Goal: Information Seeking & Learning: Understand process/instructions

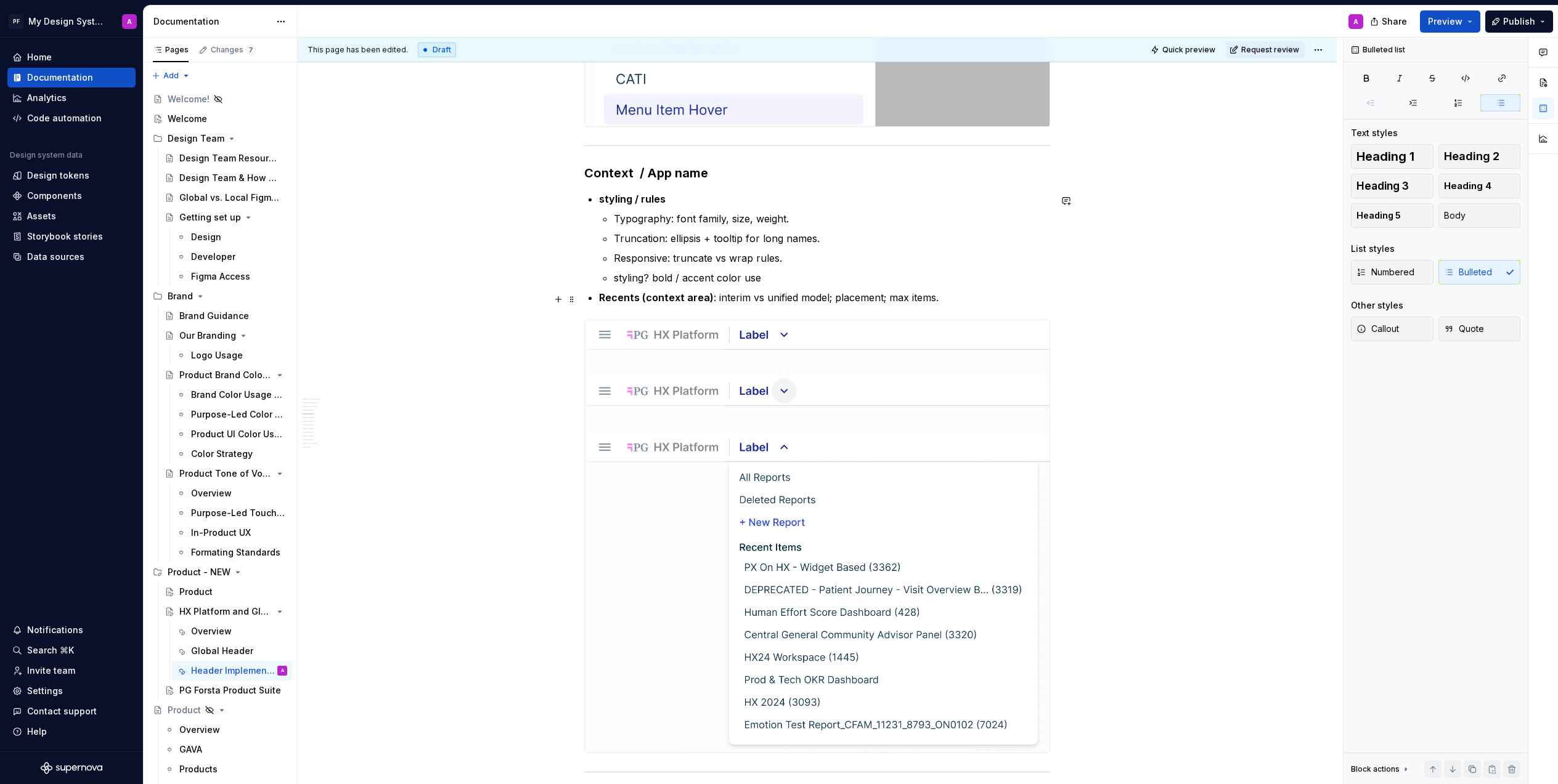
scroll to position [1648, 0]
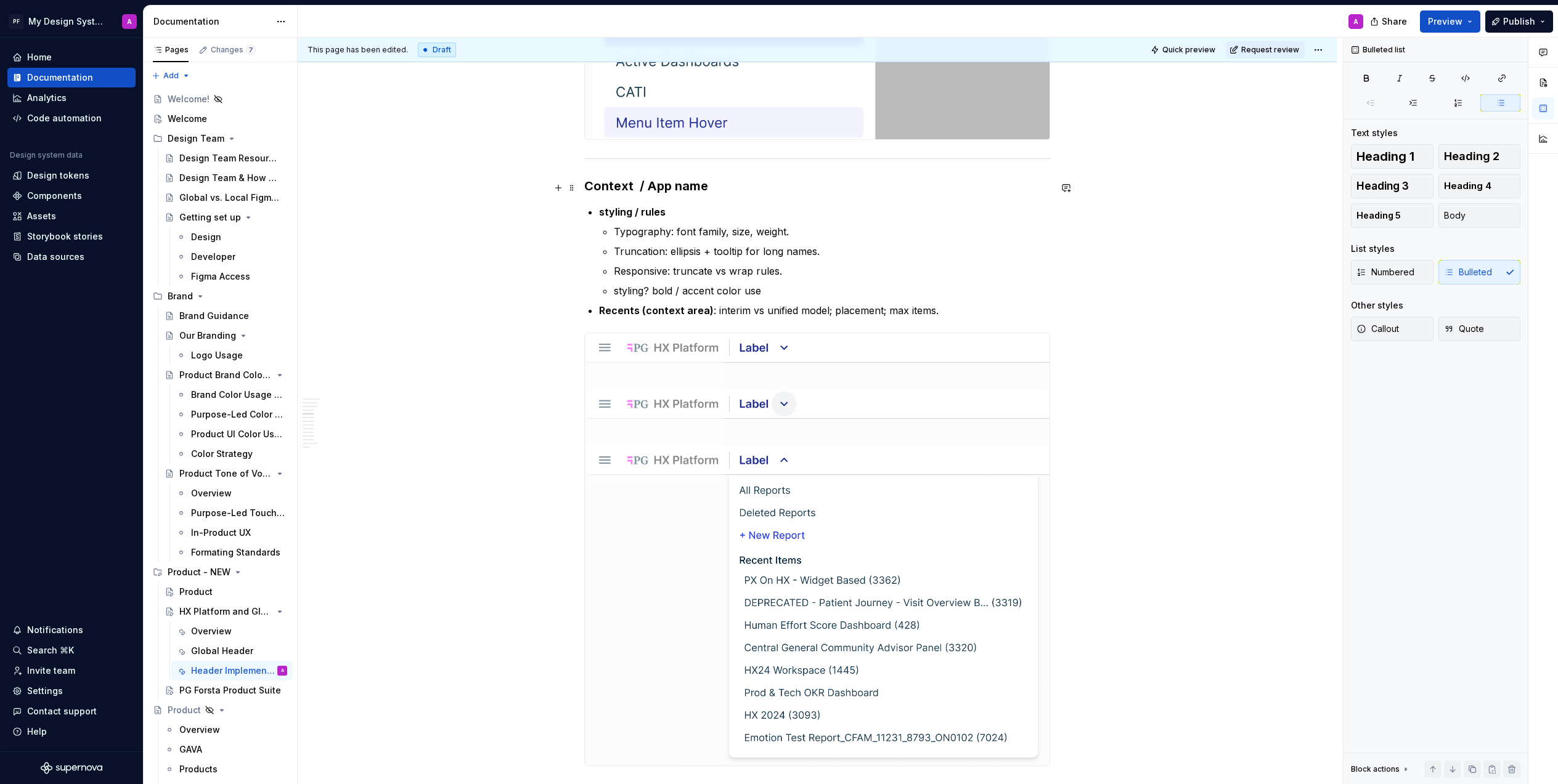
click at [588, 188] on h3 "Context / App name" at bounding box center [816, 186] width 466 height 17
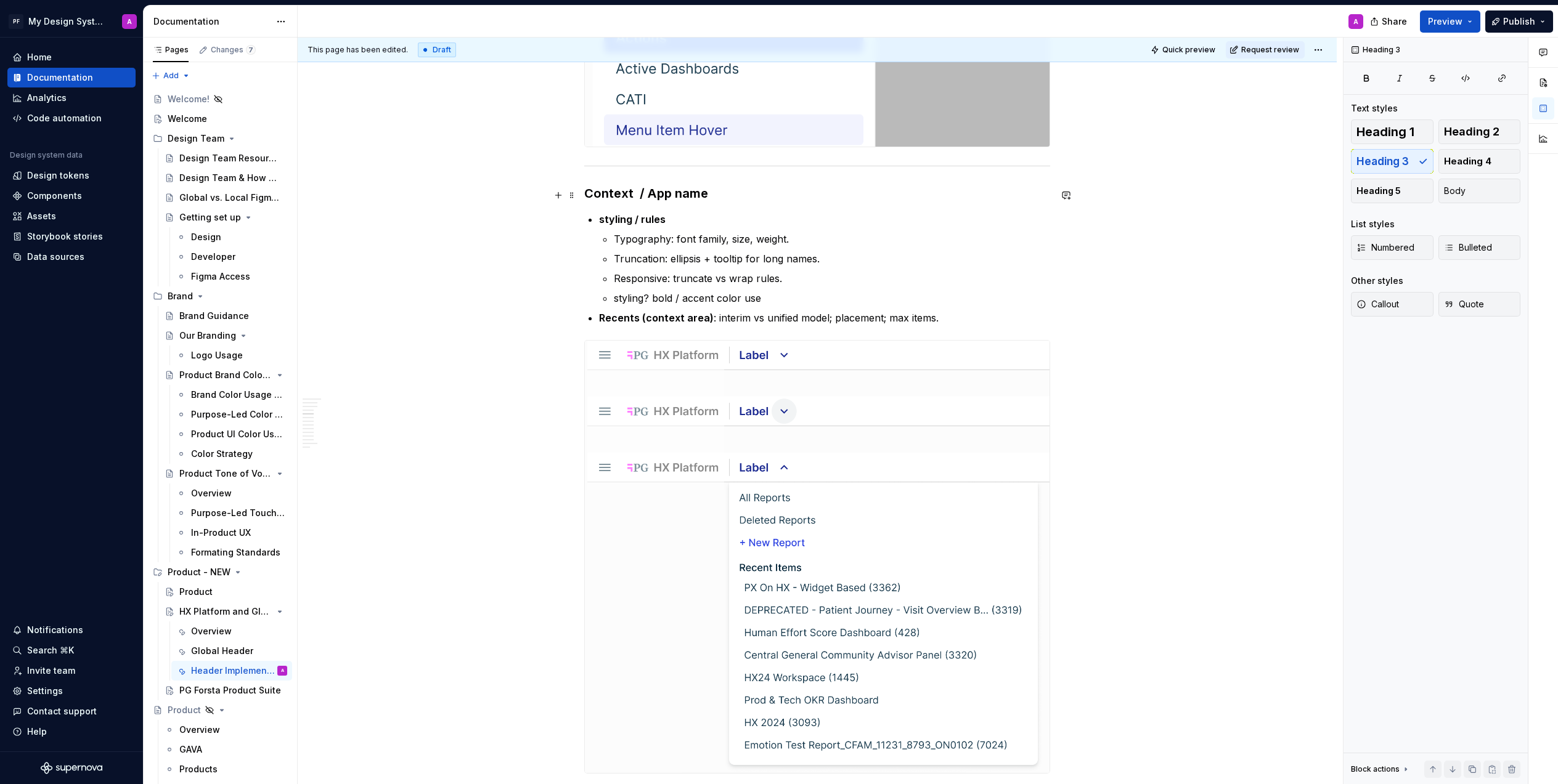
scroll to position [1638, 0]
drag, startPoint x: 588, startPoint y: 195, endPoint x: 736, endPoint y: 205, distance: 148.3
click at [736, 205] on h3 "Context / App name" at bounding box center [816, 196] width 466 height 17
copy h3 "Context / App name"
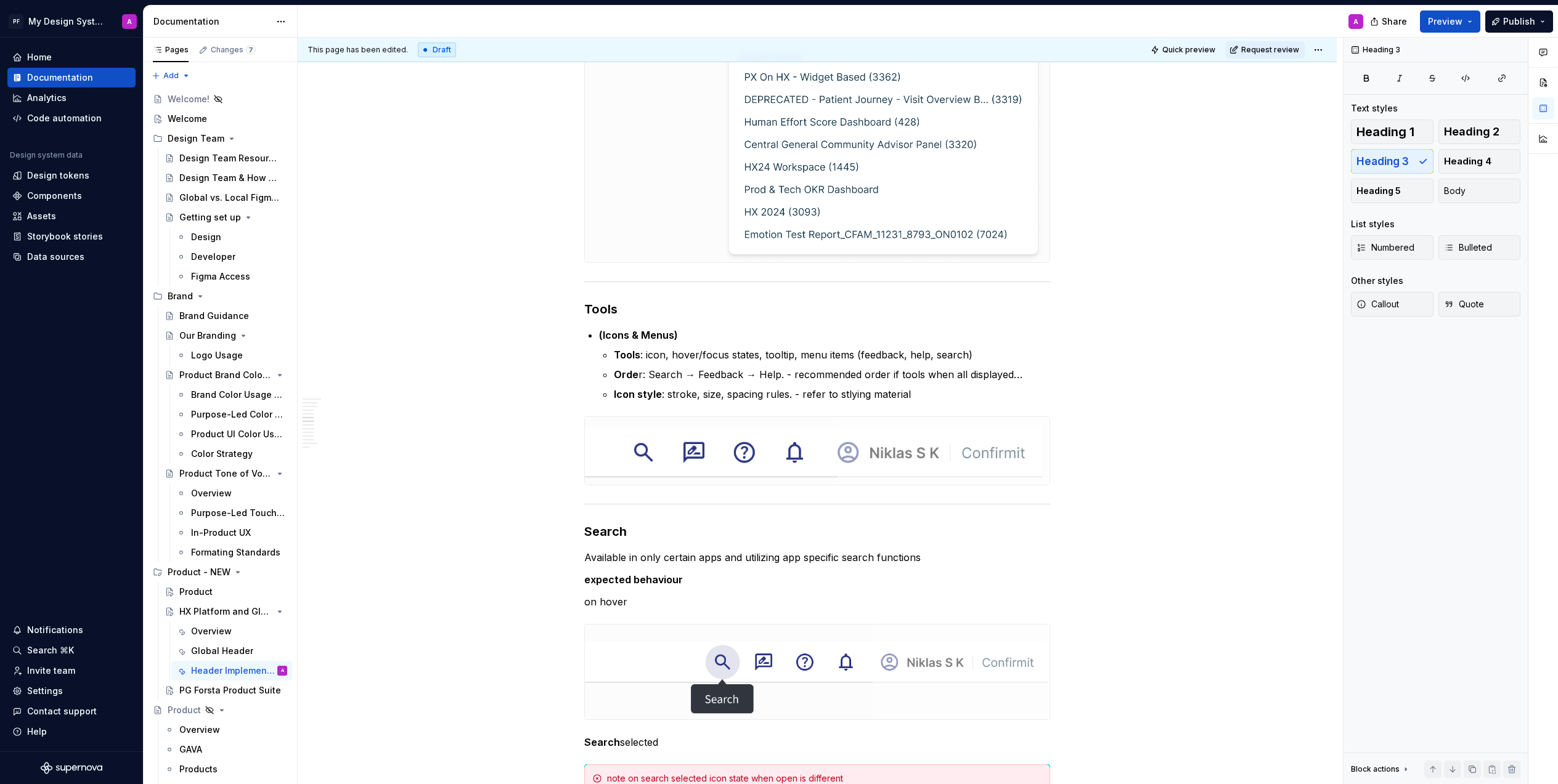
scroll to position [2182, 0]
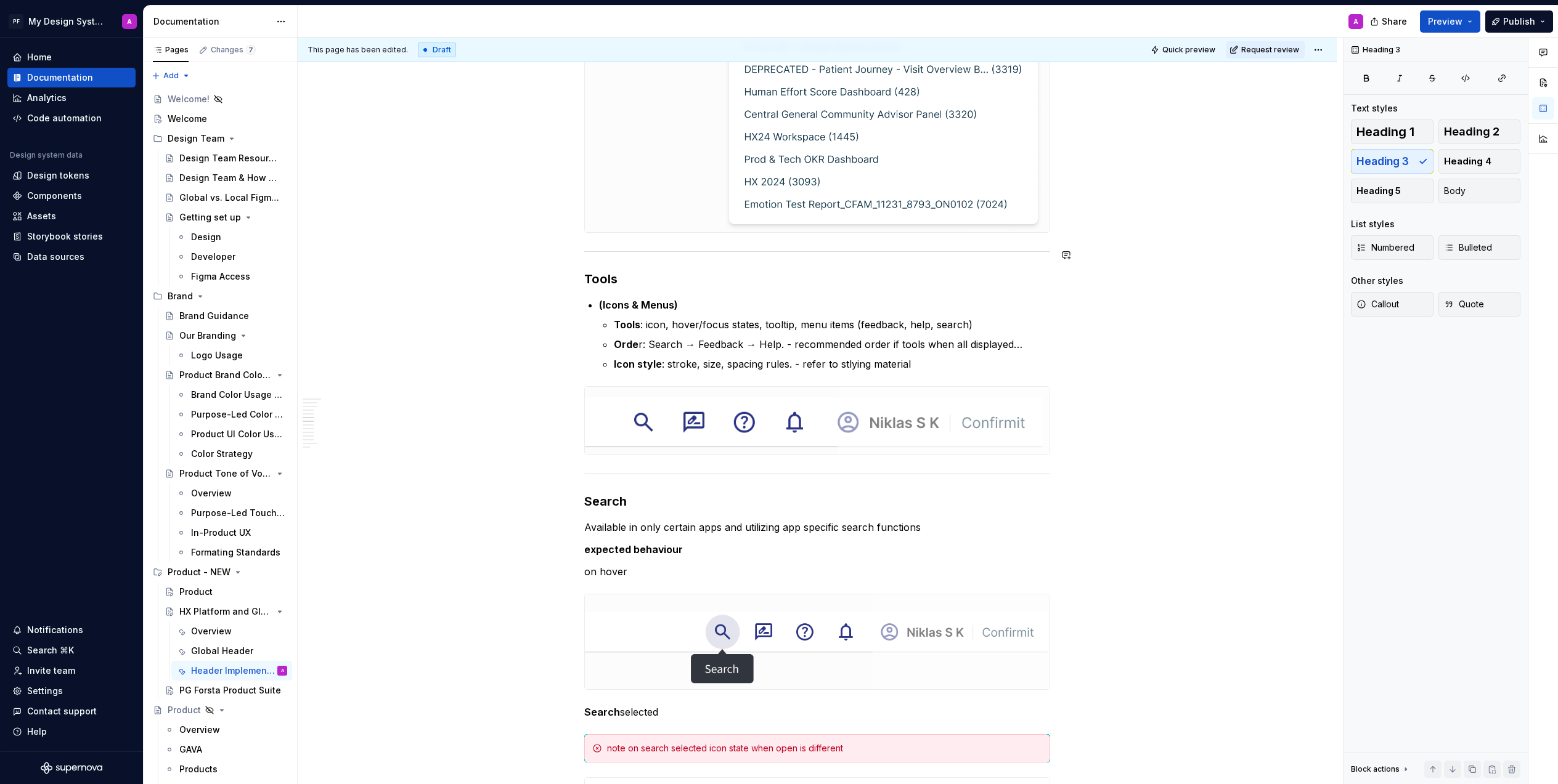
click at [587, 271] on strong "Tools" at bounding box center [600, 279] width 34 height 15
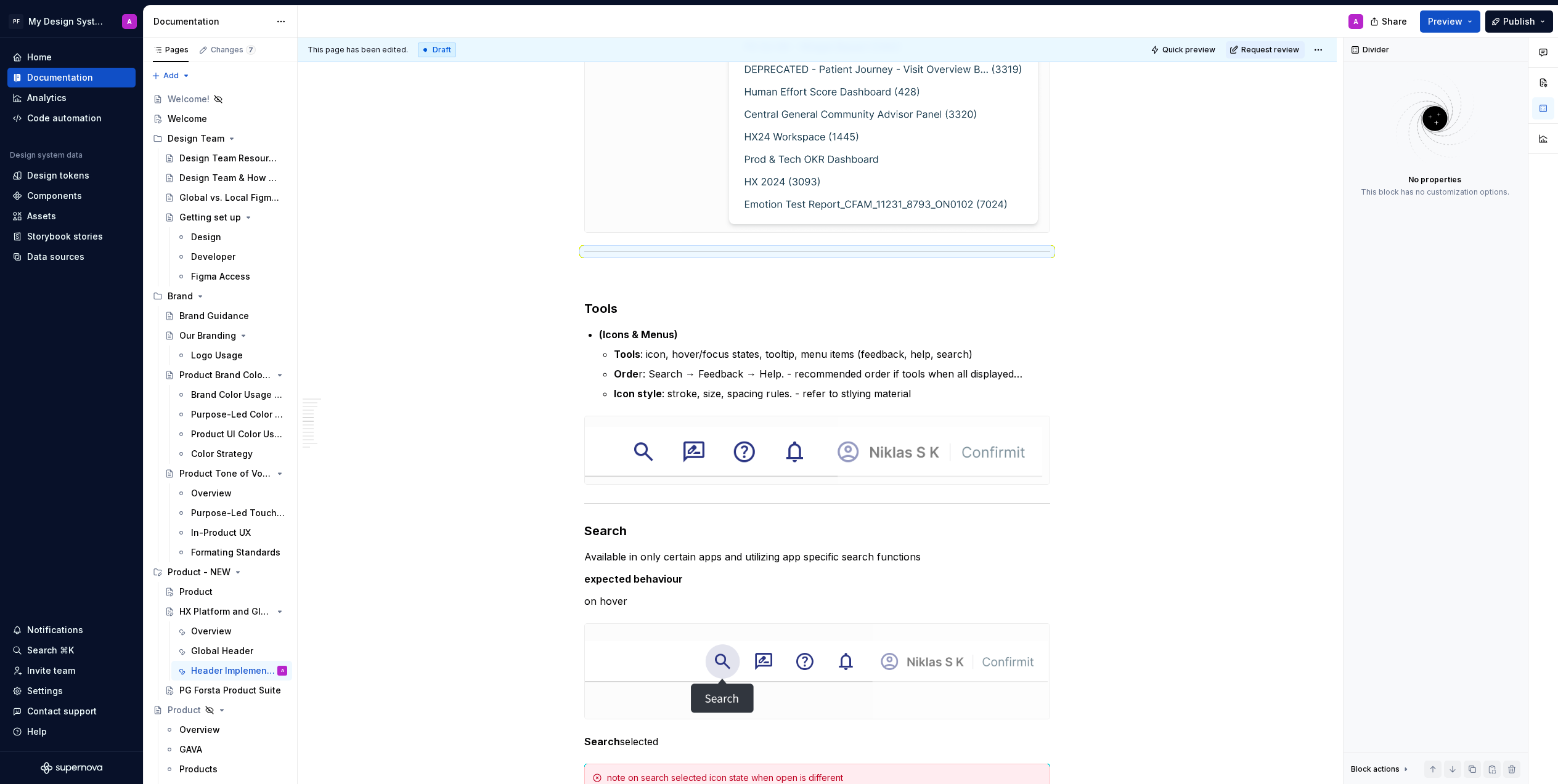
scroll to position [1945, 0]
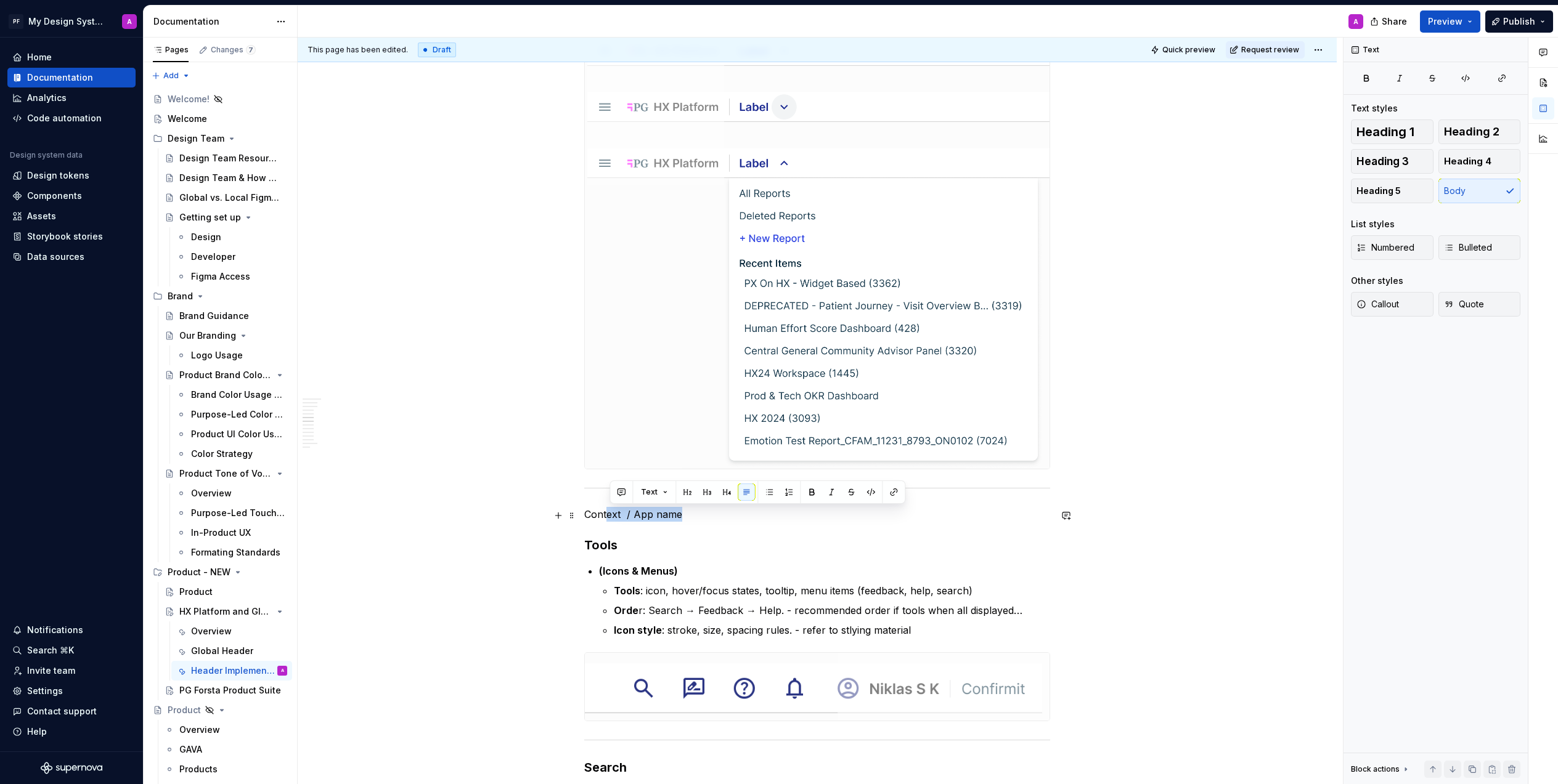
drag, startPoint x: 662, startPoint y: 514, endPoint x: 610, endPoint y: 512, distance: 52.0
click at [610, 512] on p "Context / App name" at bounding box center [816, 514] width 466 height 15
type textarea "*"
drag, startPoint x: 686, startPoint y: 514, endPoint x: 585, endPoint y: 514, distance: 101.0
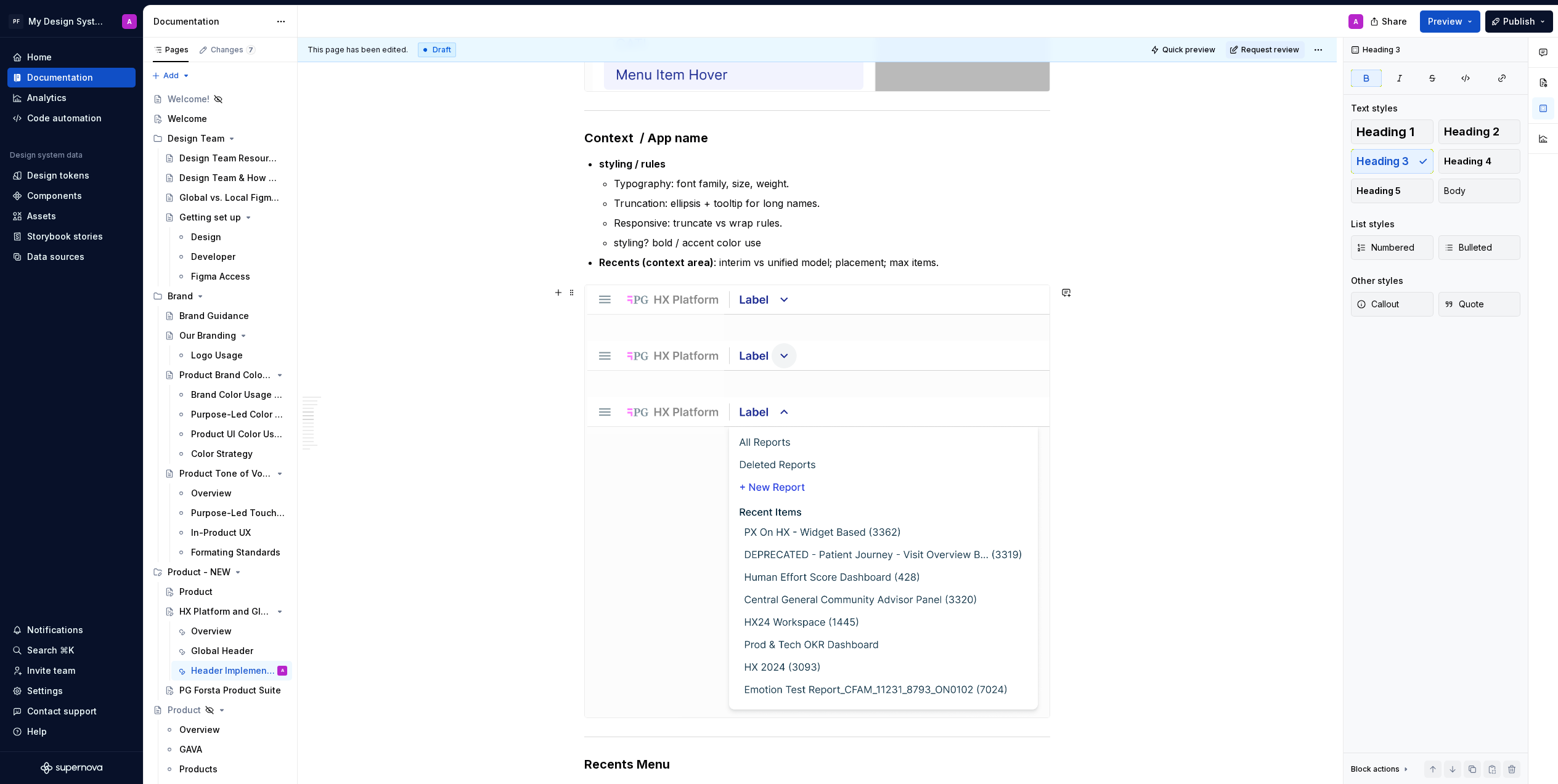
scroll to position [1665, 0]
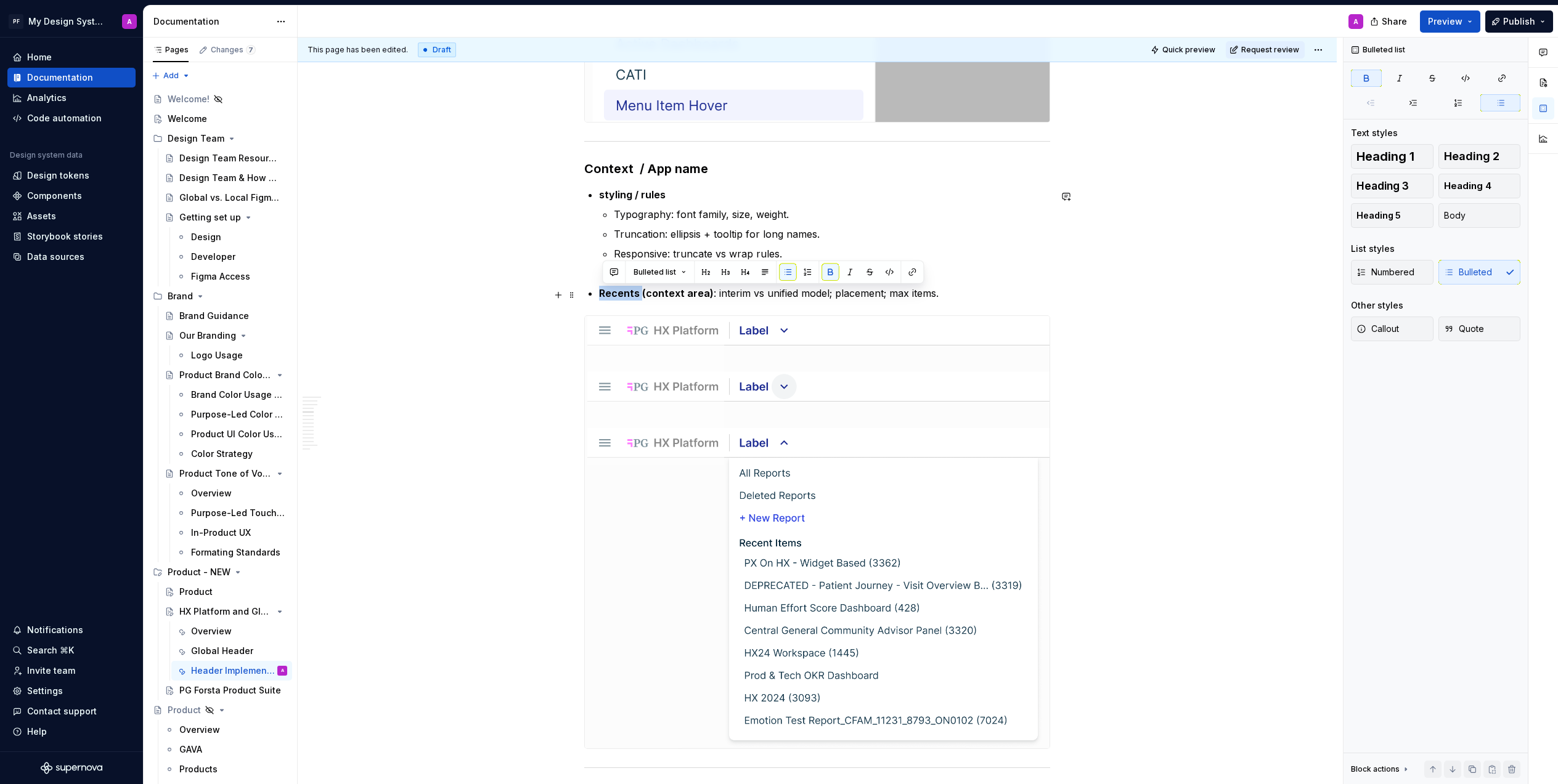
drag, startPoint x: 637, startPoint y: 295, endPoint x: 595, endPoint y: 296, distance: 42.0
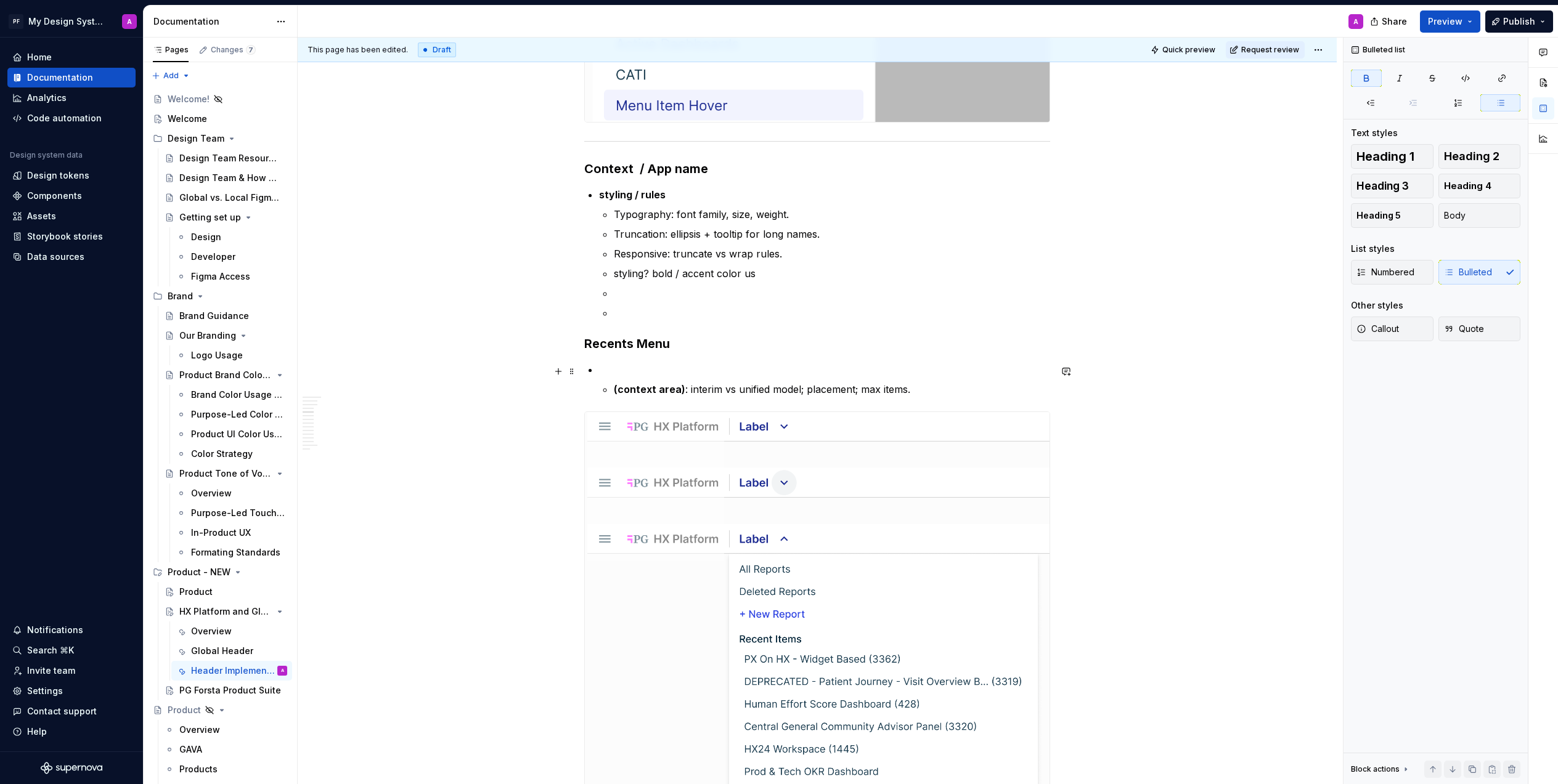
click at [630, 367] on p at bounding box center [824, 370] width 451 height 15
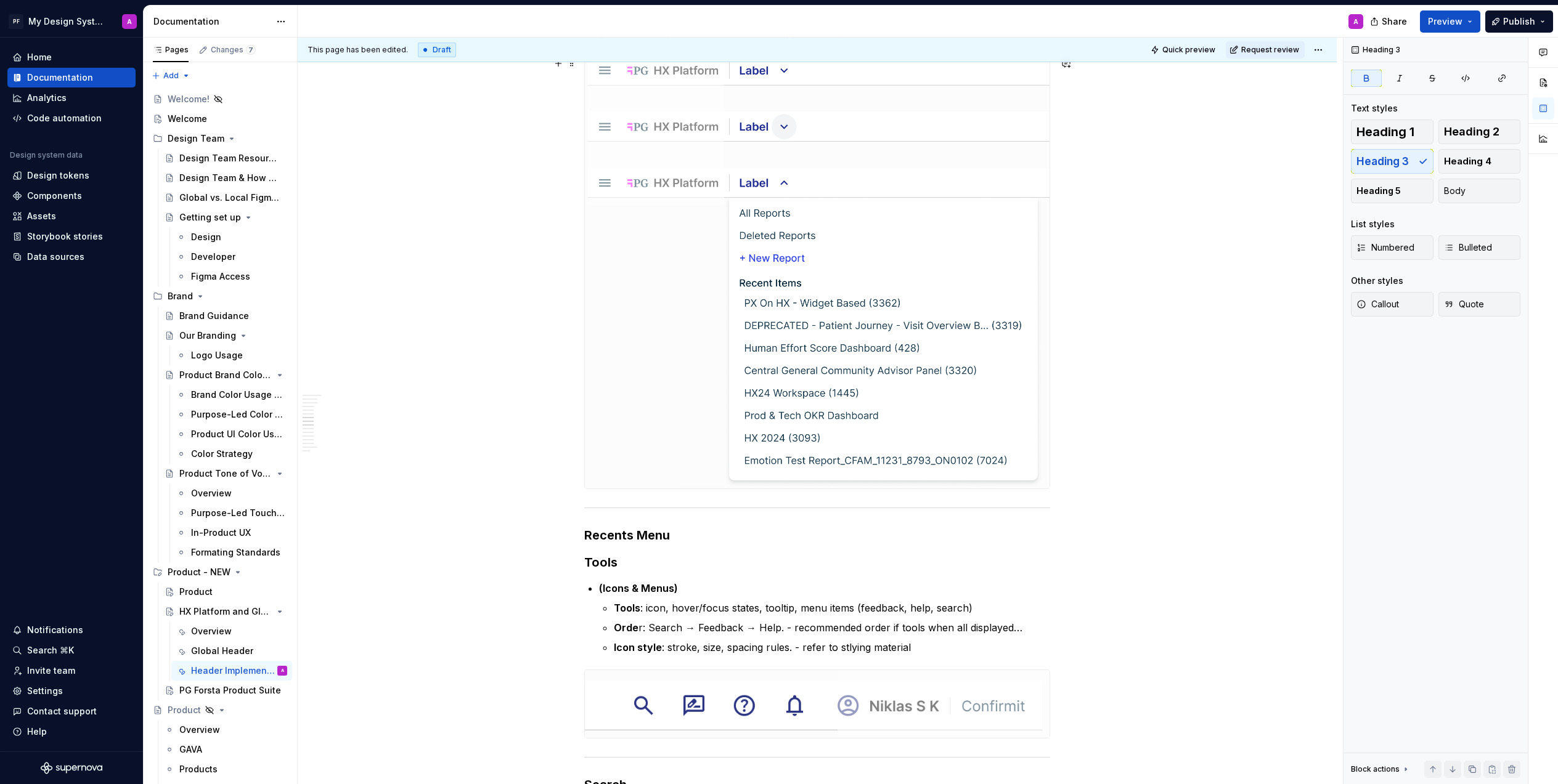
scroll to position [2016, 0]
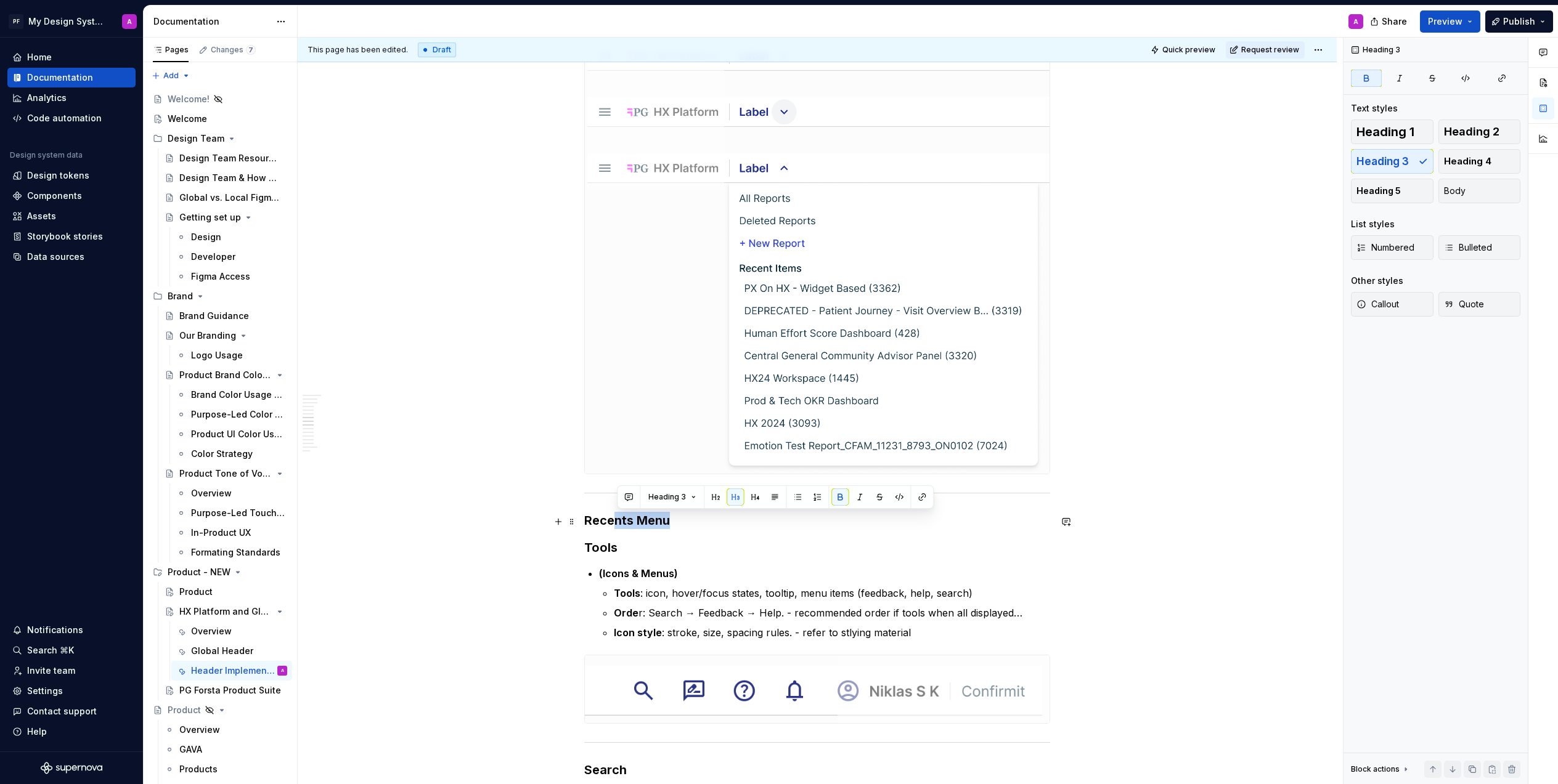
drag, startPoint x: 675, startPoint y: 524, endPoint x: 616, endPoint y: 521, distance: 59.1
click at [616, 521] on h3 "Recents Menu" at bounding box center [816, 520] width 466 height 17
click at [574, 497] on span at bounding box center [571, 496] width 10 height 17
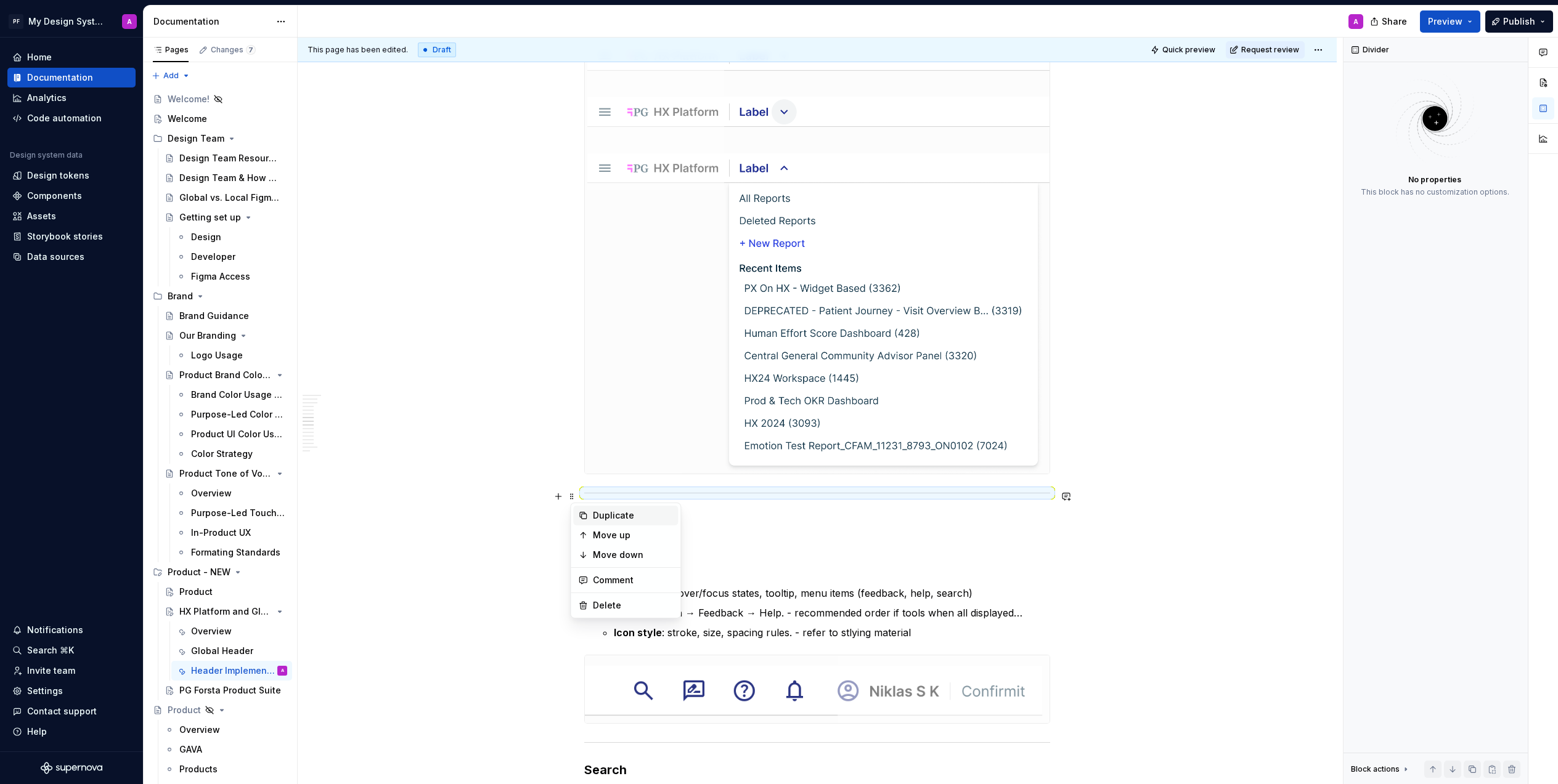
click at [603, 513] on div "Duplicate" at bounding box center [633, 515] width 80 height 13
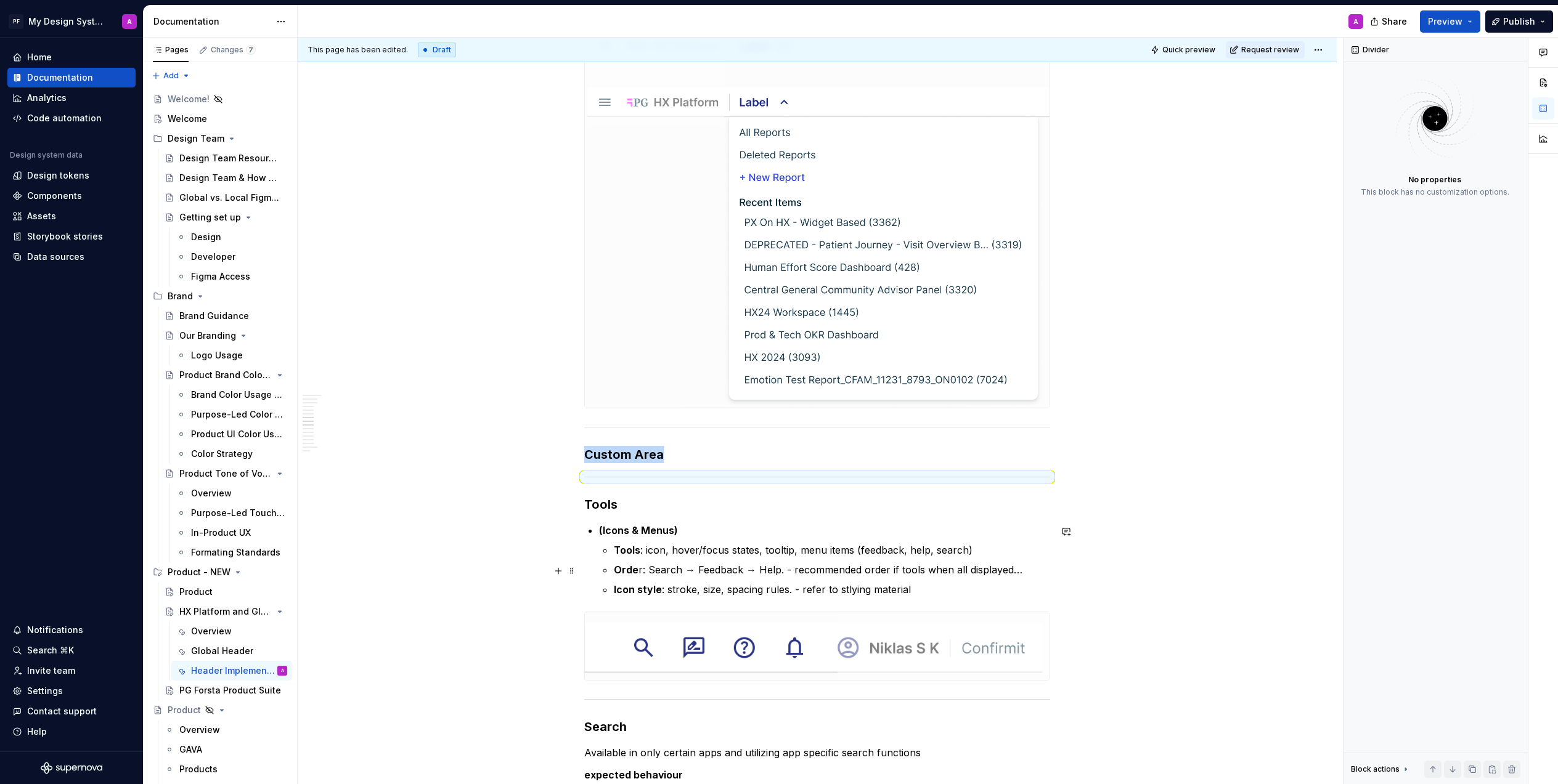
scroll to position [2092, 0]
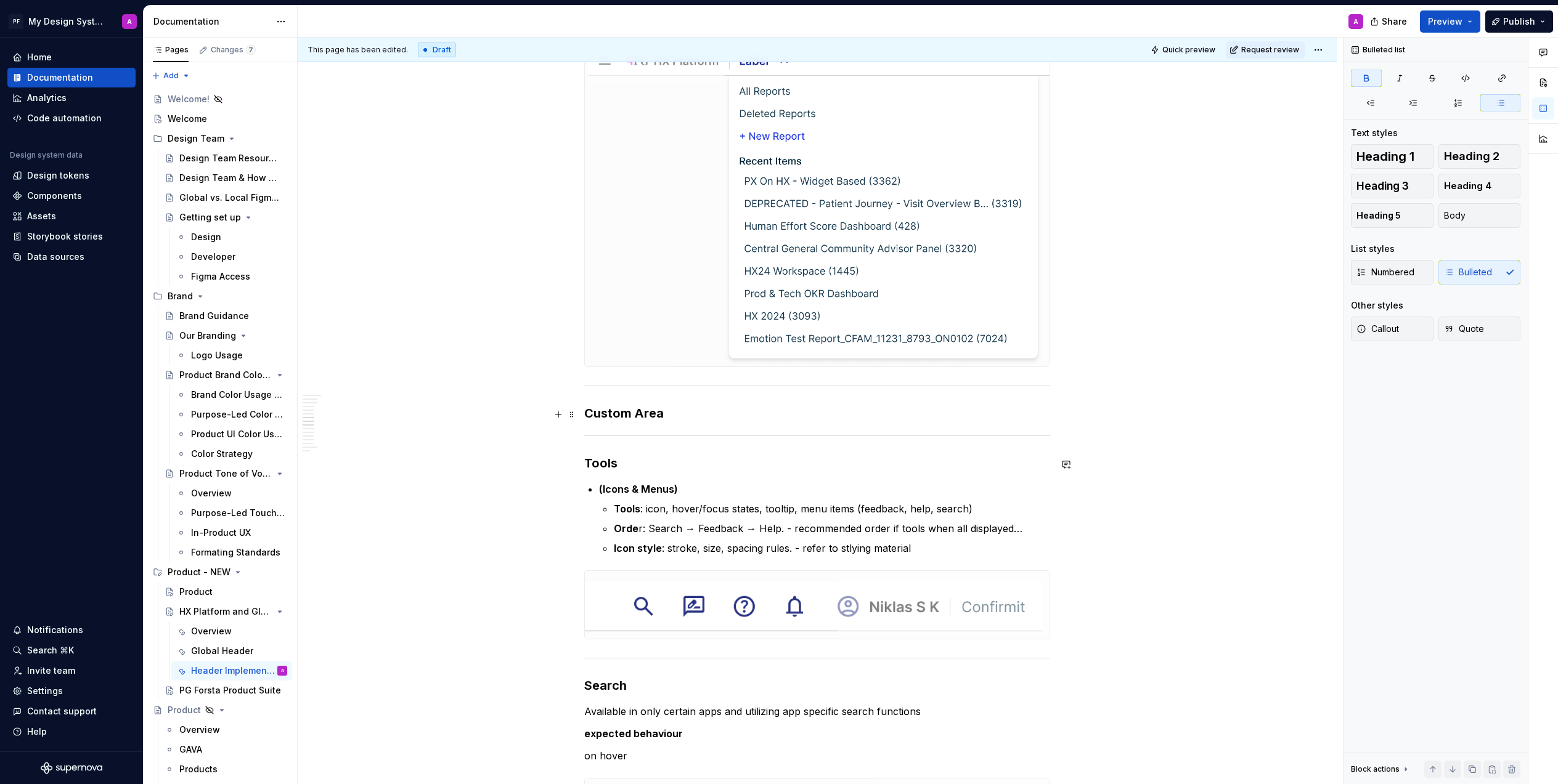
scroll to position [2099, 0]
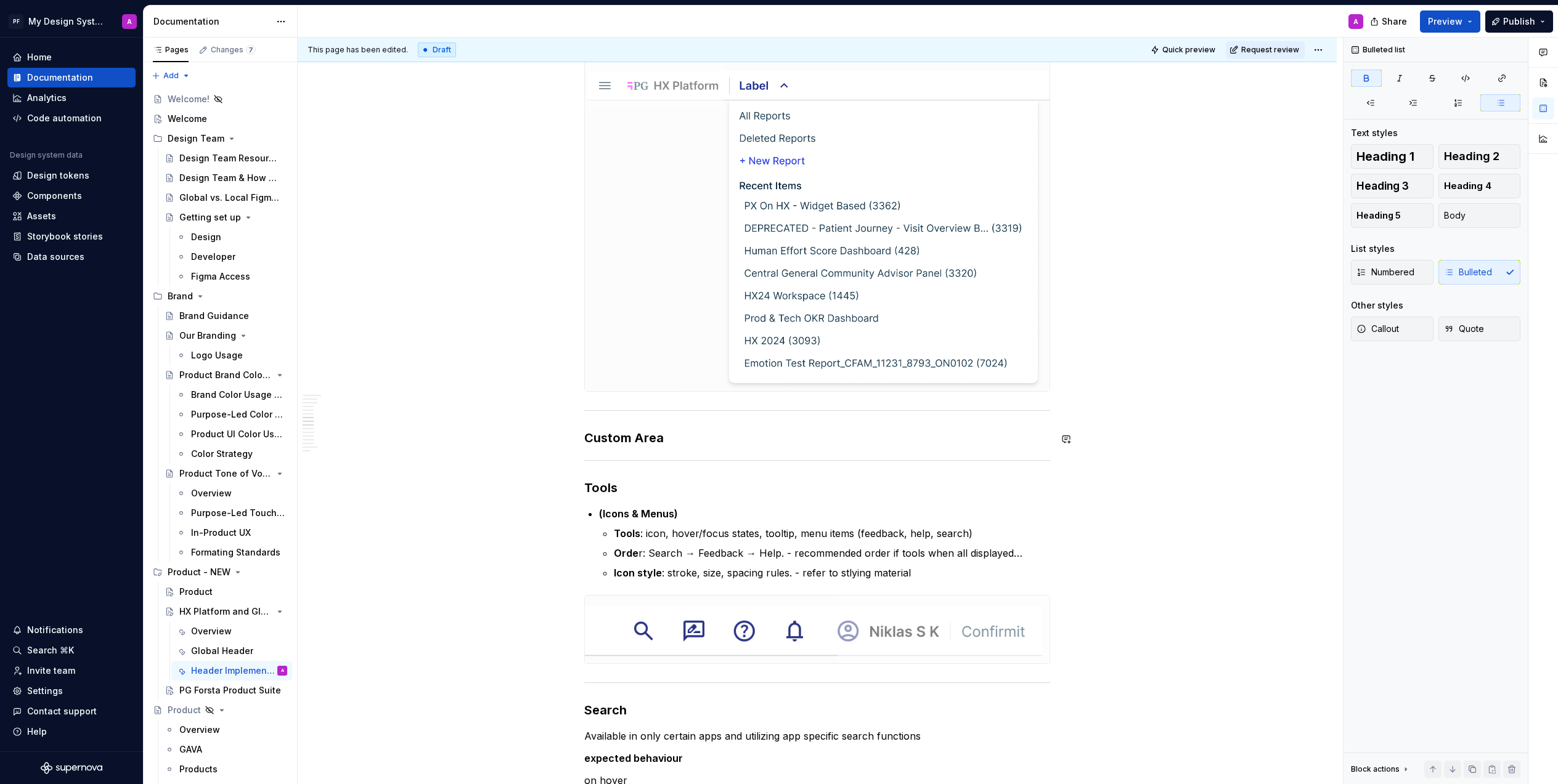
drag, startPoint x: 696, startPoint y: 444, endPoint x: 816, endPoint y: 441, distance: 120.0
click at [696, 444] on h3 "Custom Area" at bounding box center [816, 437] width 466 height 17
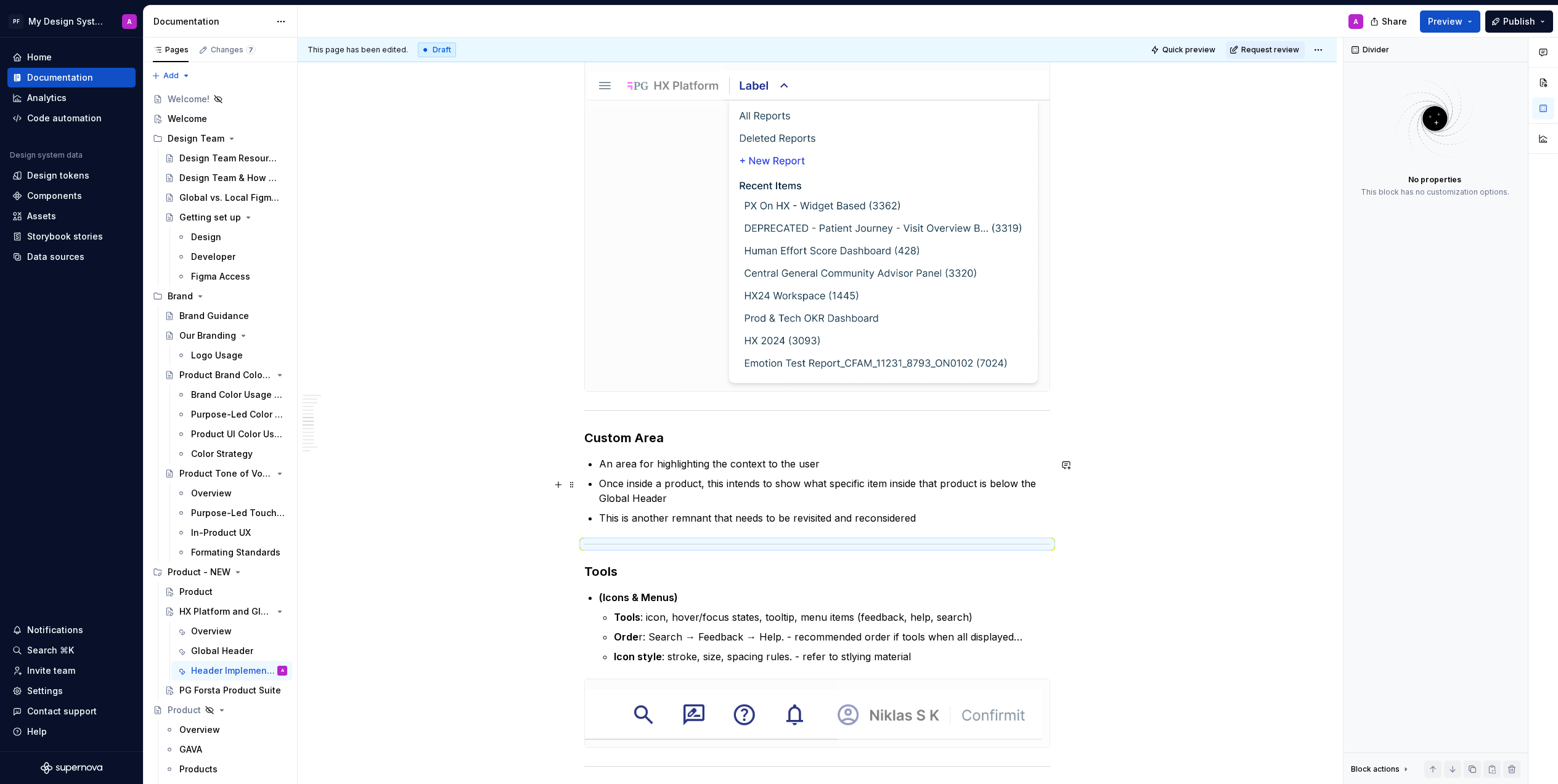
scroll to position [2136, 0]
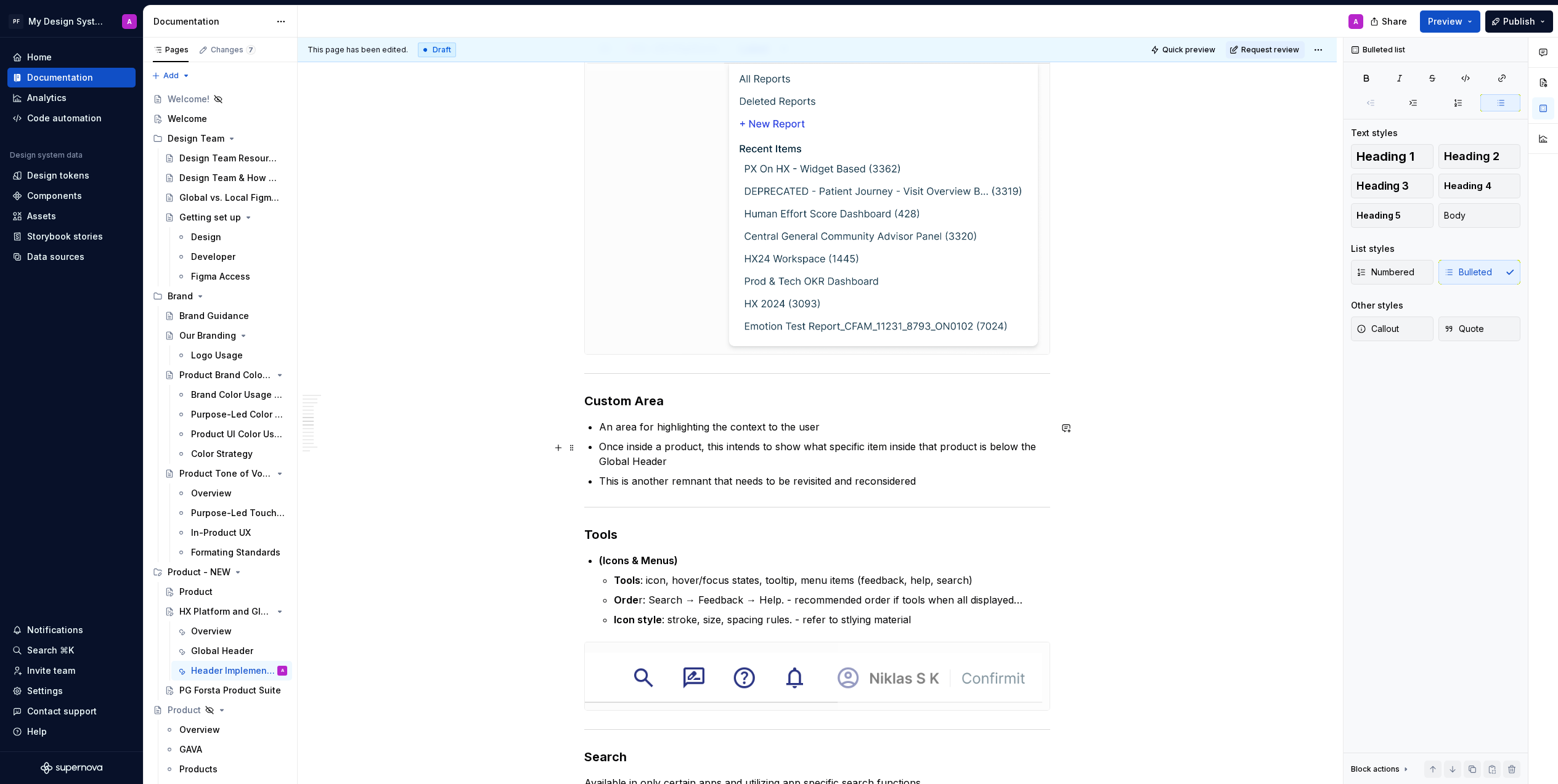
click at [984, 464] on p "Once inside a product, this intends to show what specific item inside that prod…" at bounding box center [824, 453] width 451 height 29
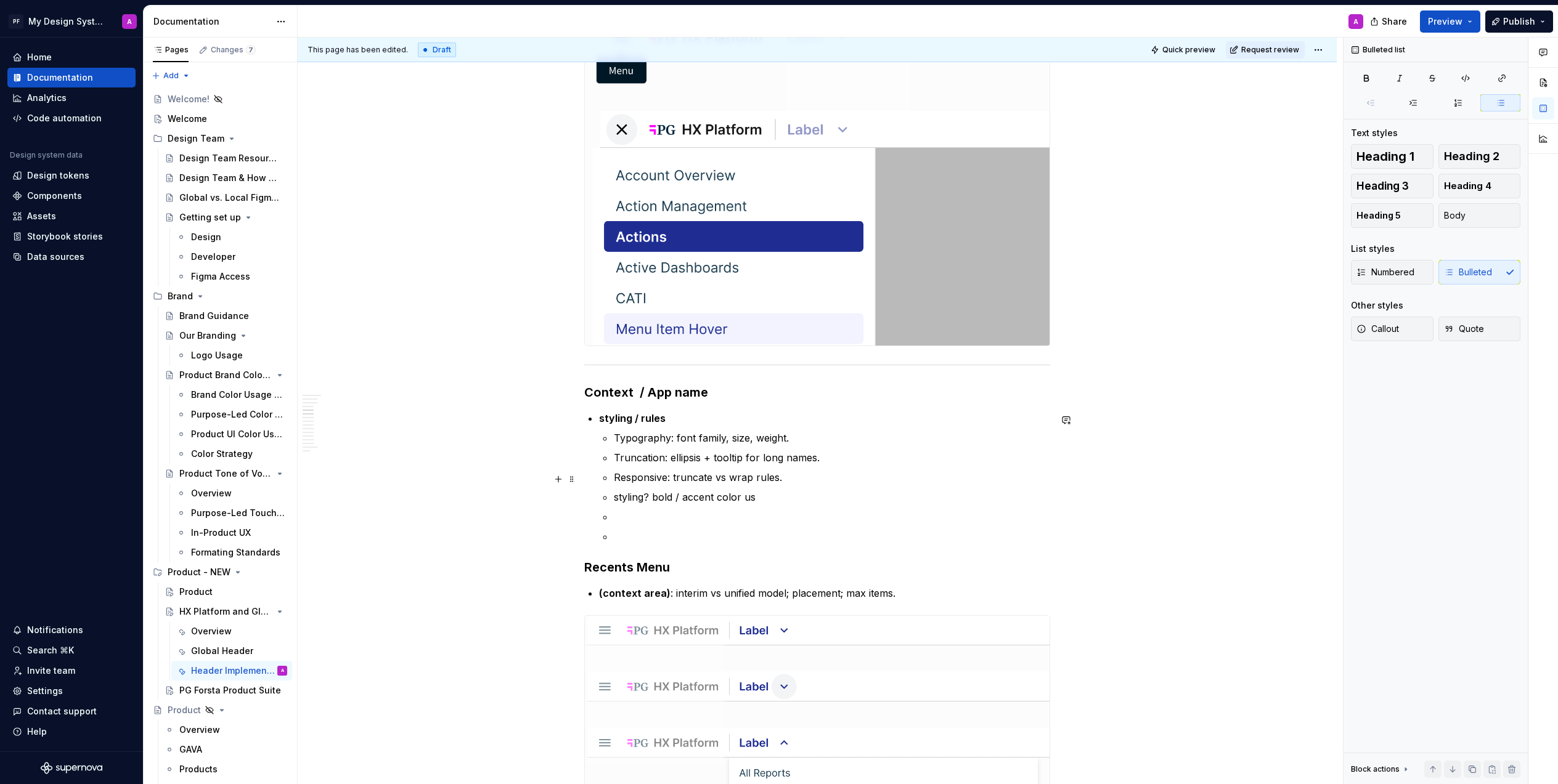
scroll to position [1439, 0]
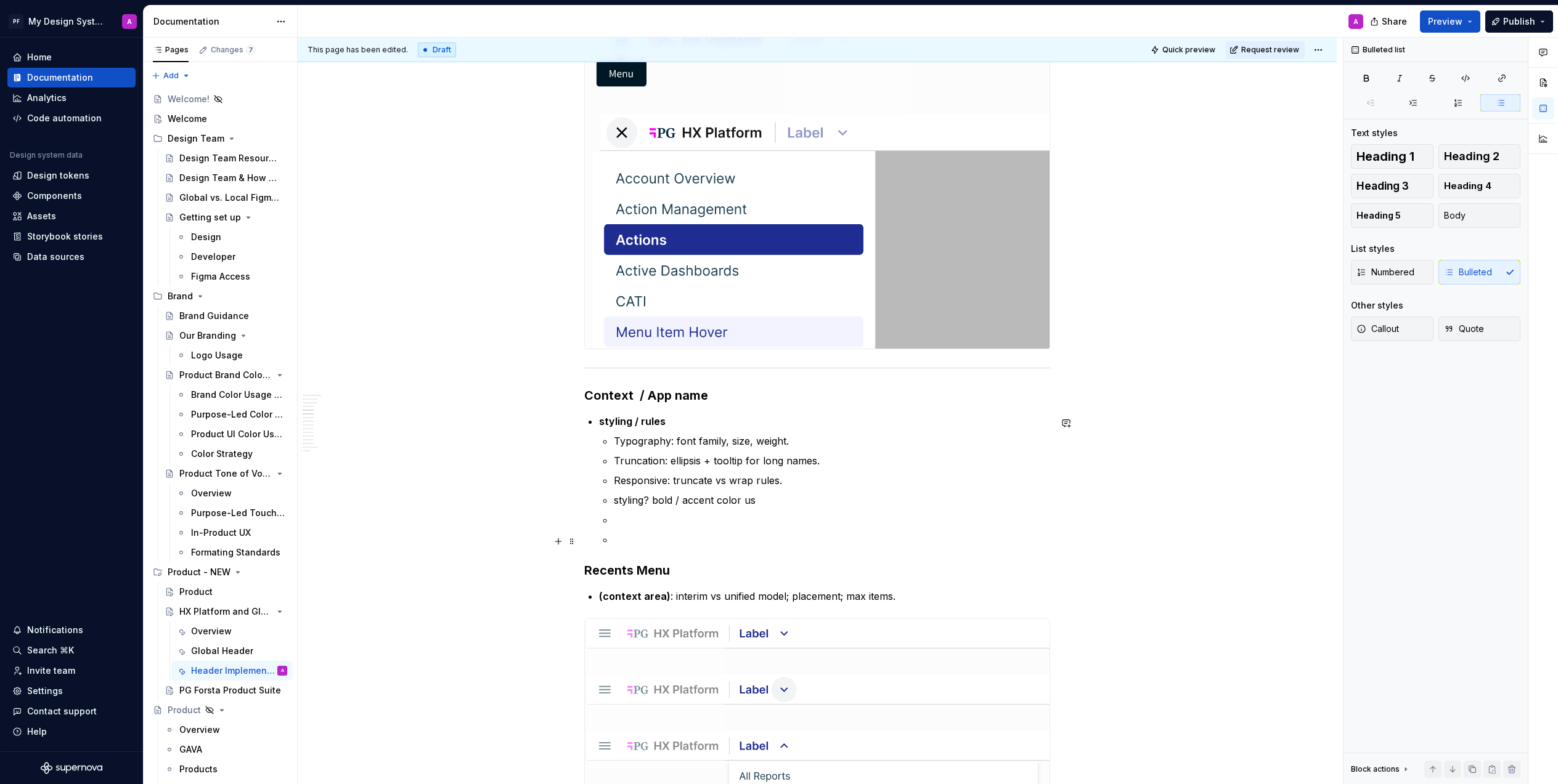
click at [649, 532] on ul "Typography: font family, size, weight. Truncation: ellipsis + tooltip for long …" at bounding box center [832, 490] width 436 height 113
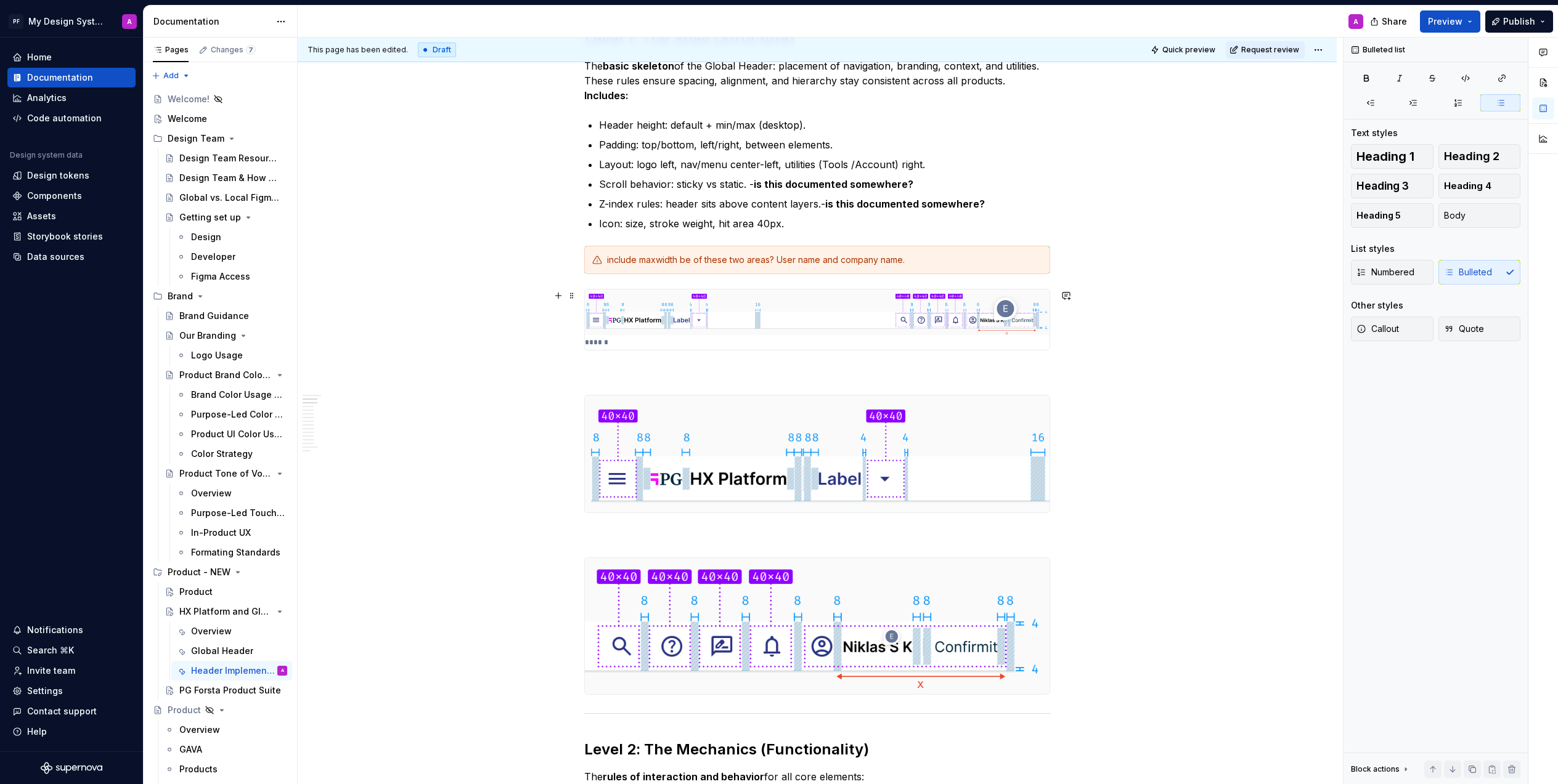
scroll to position [266, 0]
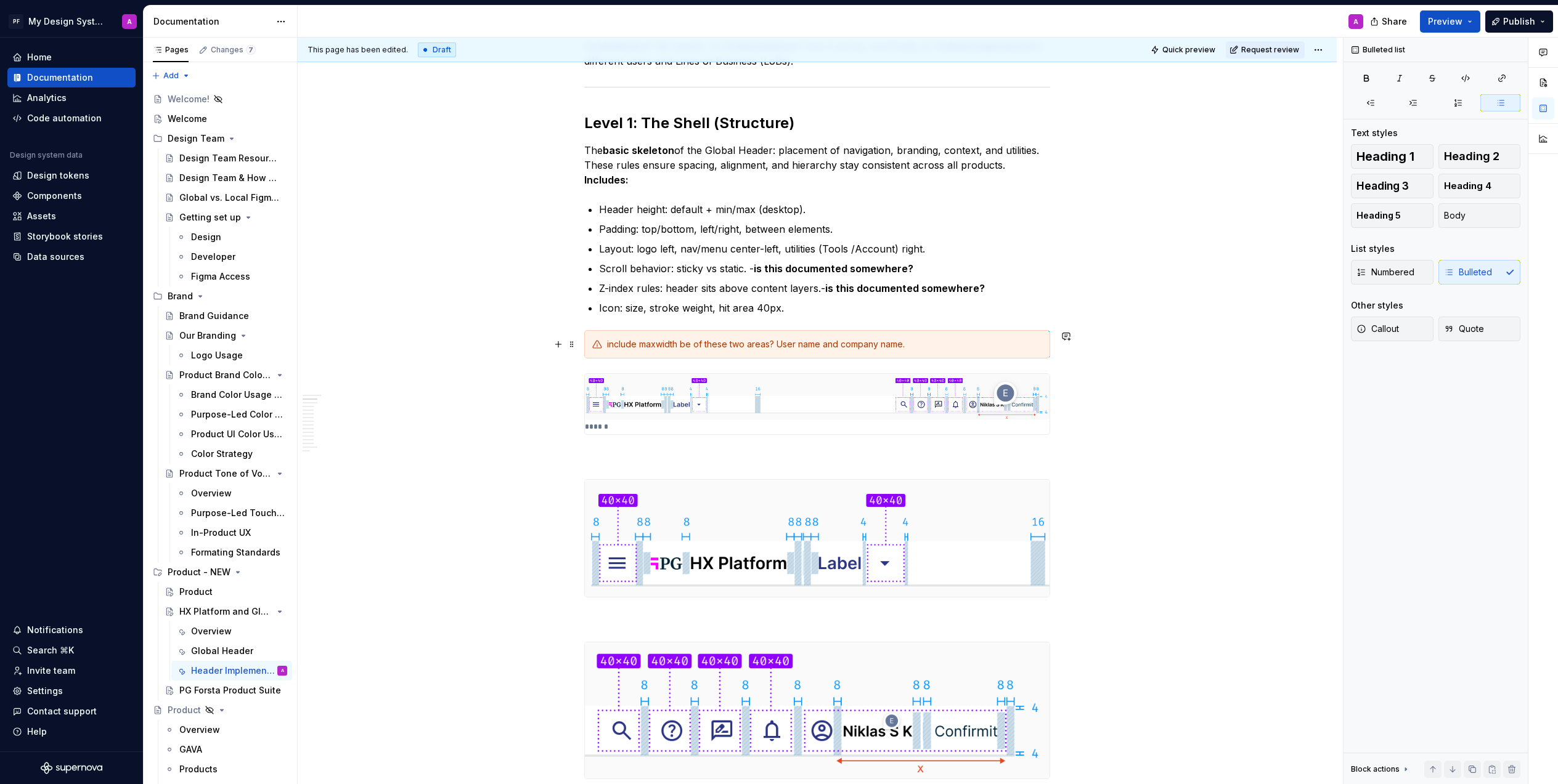
click at [673, 345] on div "include maxwidth be of these two areas? User name and company name." at bounding box center [825, 344] width 436 height 13
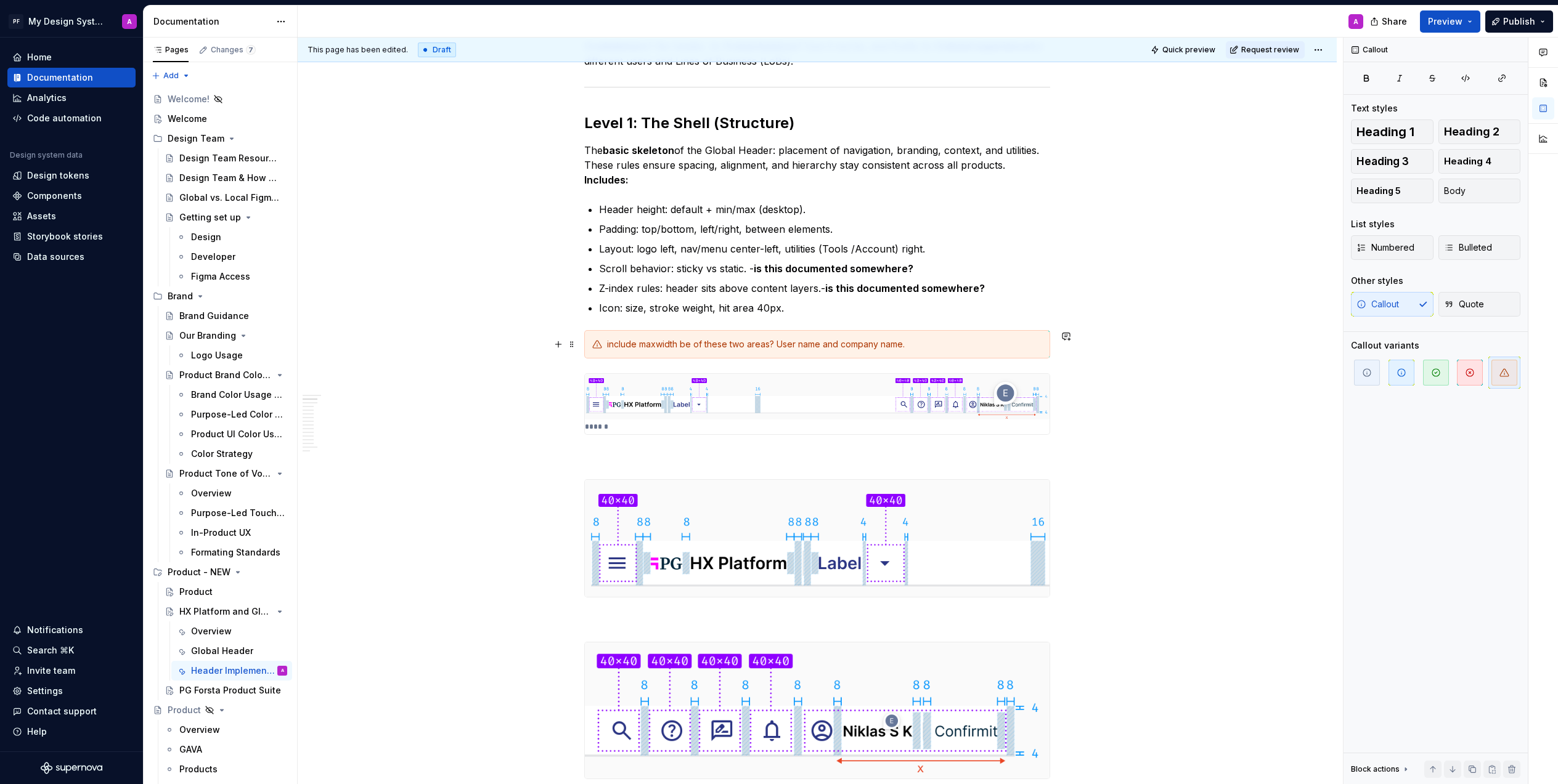
click at [662, 347] on div "include maxwidth be of these two areas? User name and company name." at bounding box center [825, 344] width 436 height 13
click at [577, 348] on span at bounding box center [571, 344] width 10 height 17
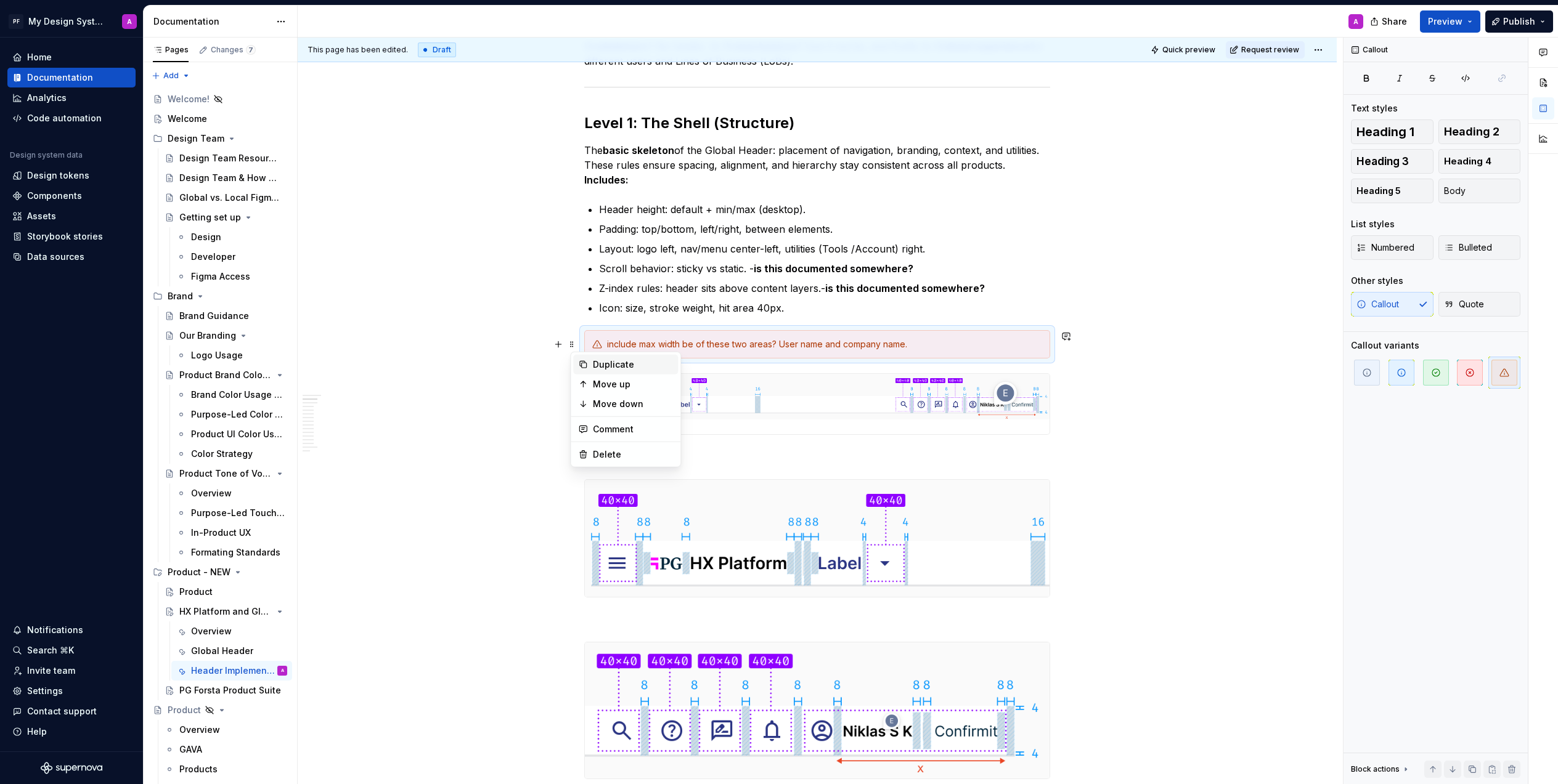
click at [610, 366] on div "Duplicate" at bounding box center [633, 365] width 80 height 13
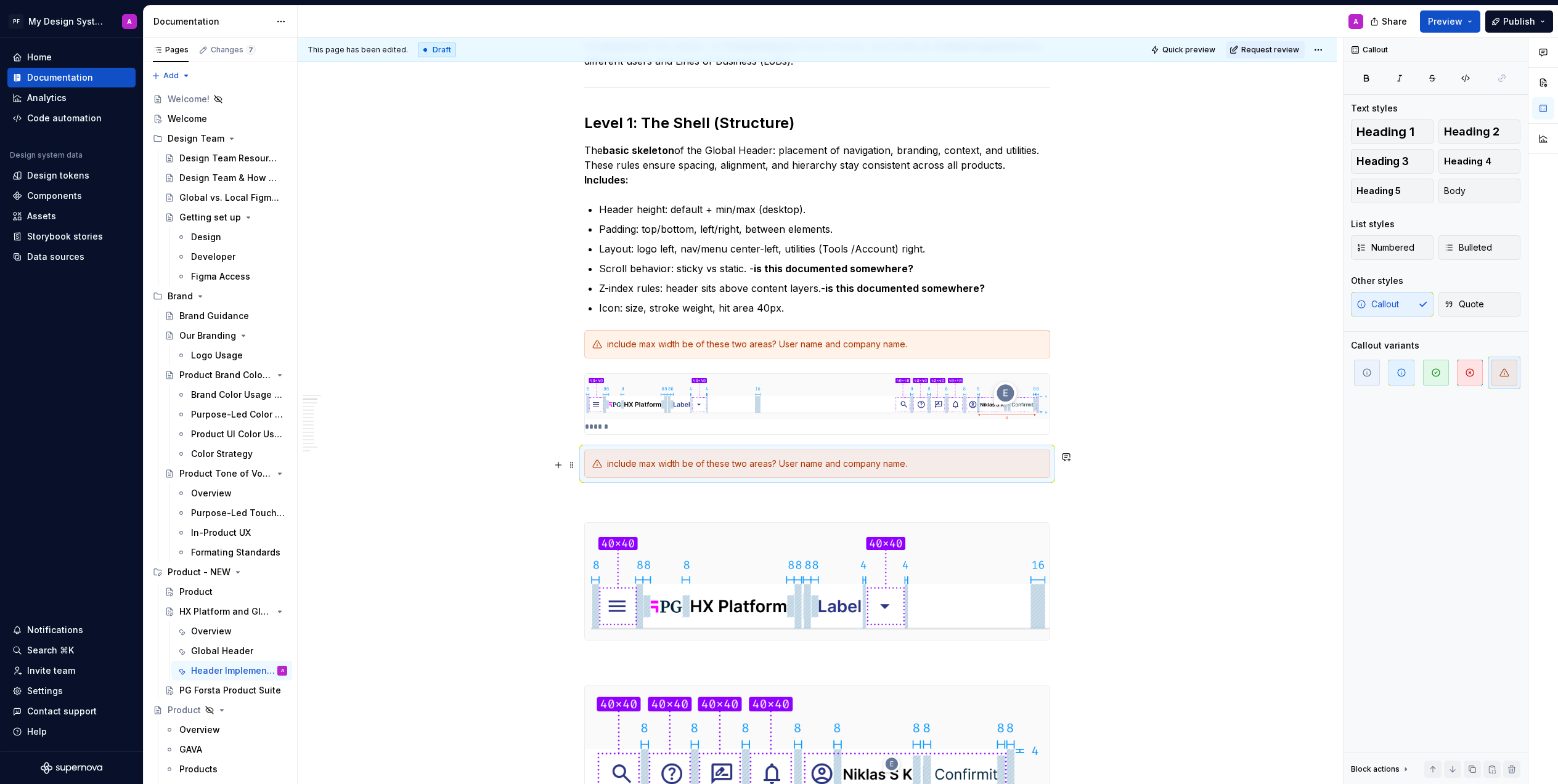
click at [851, 467] on div "include max width be of these two areas? User name and company name." at bounding box center [825, 464] width 436 height 13
drag, startPoint x: 927, startPoint y: 467, endPoint x: 656, endPoint y: 465, distance: 271.0
click at [656, 465] on div "include max width be of these two areas? User name and company name." at bounding box center [825, 464] width 436 height 13
click at [906, 470] on div "this shows layout but does not show all items (Custom area)" at bounding box center [825, 464] width 436 height 13
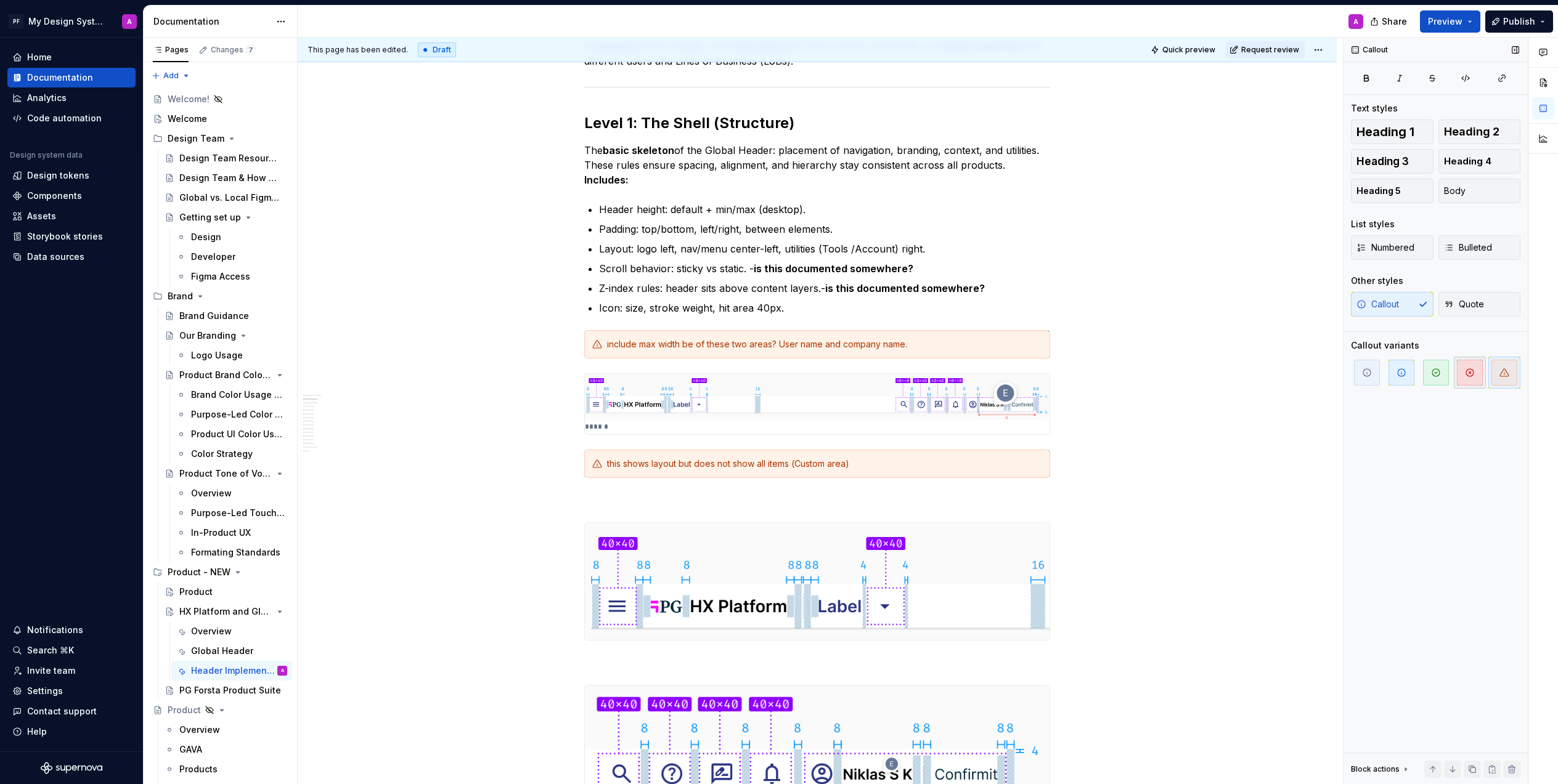
click at [1472, 374] on icon "button" at bounding box center [1470, 372] width 7 height 7
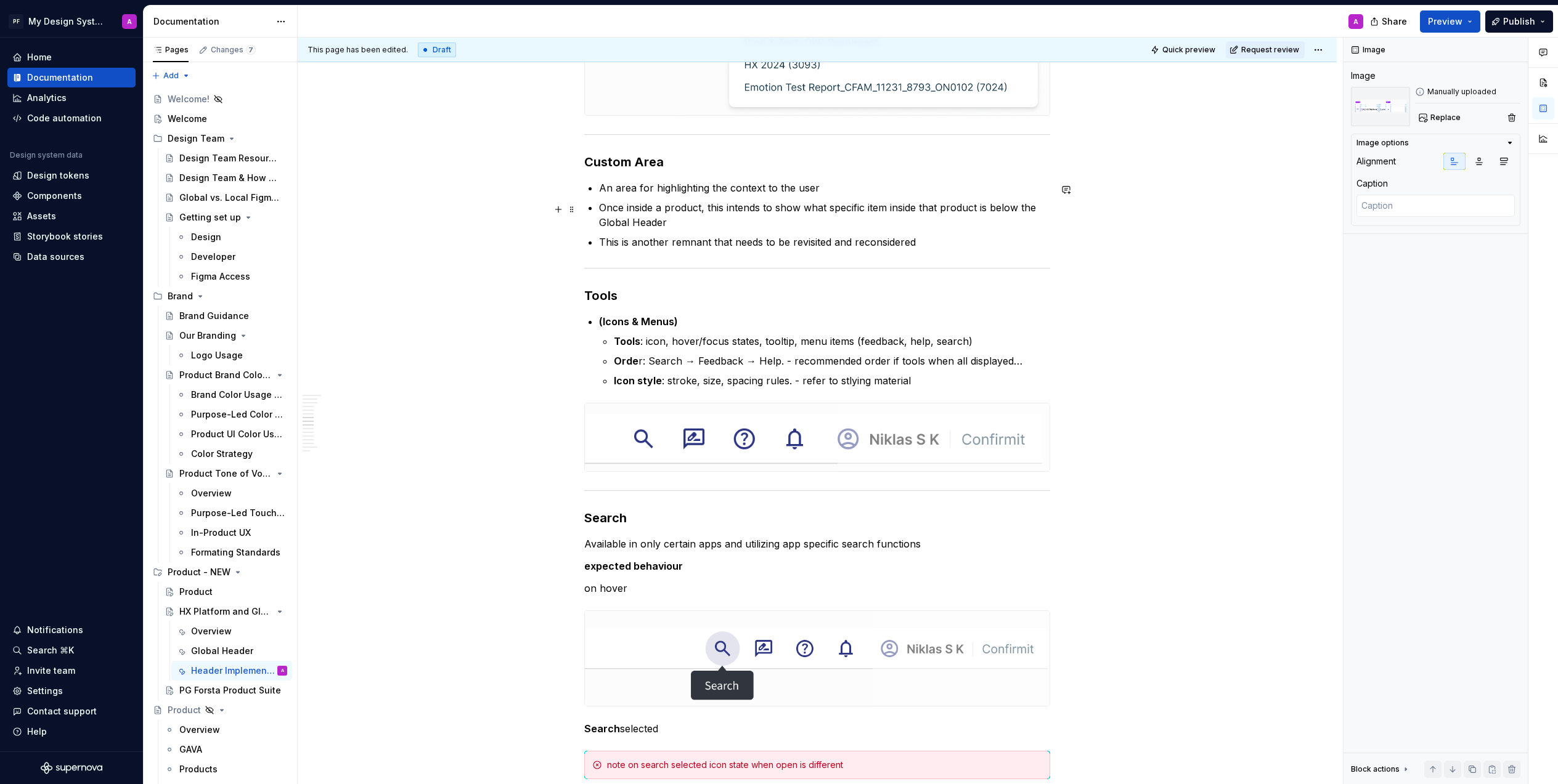
scroll to position [2368, 0]
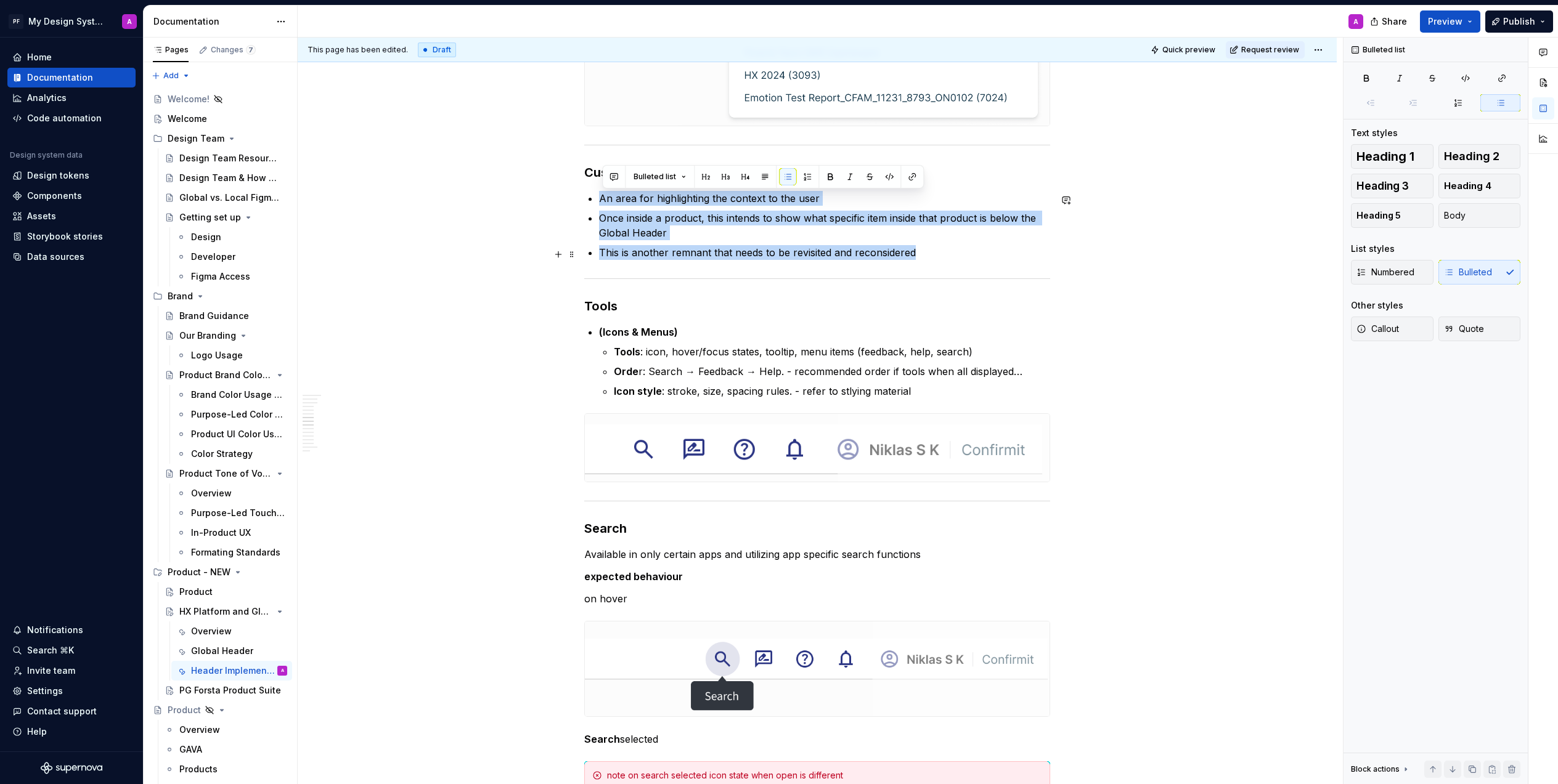
drag, startPoint x: 600, startPoint y: 200, endPoint x: 958, endPoint y: 251, distance: 361.6
copy ul "An area for highlighting the context to the user Once inside a product, this in…"
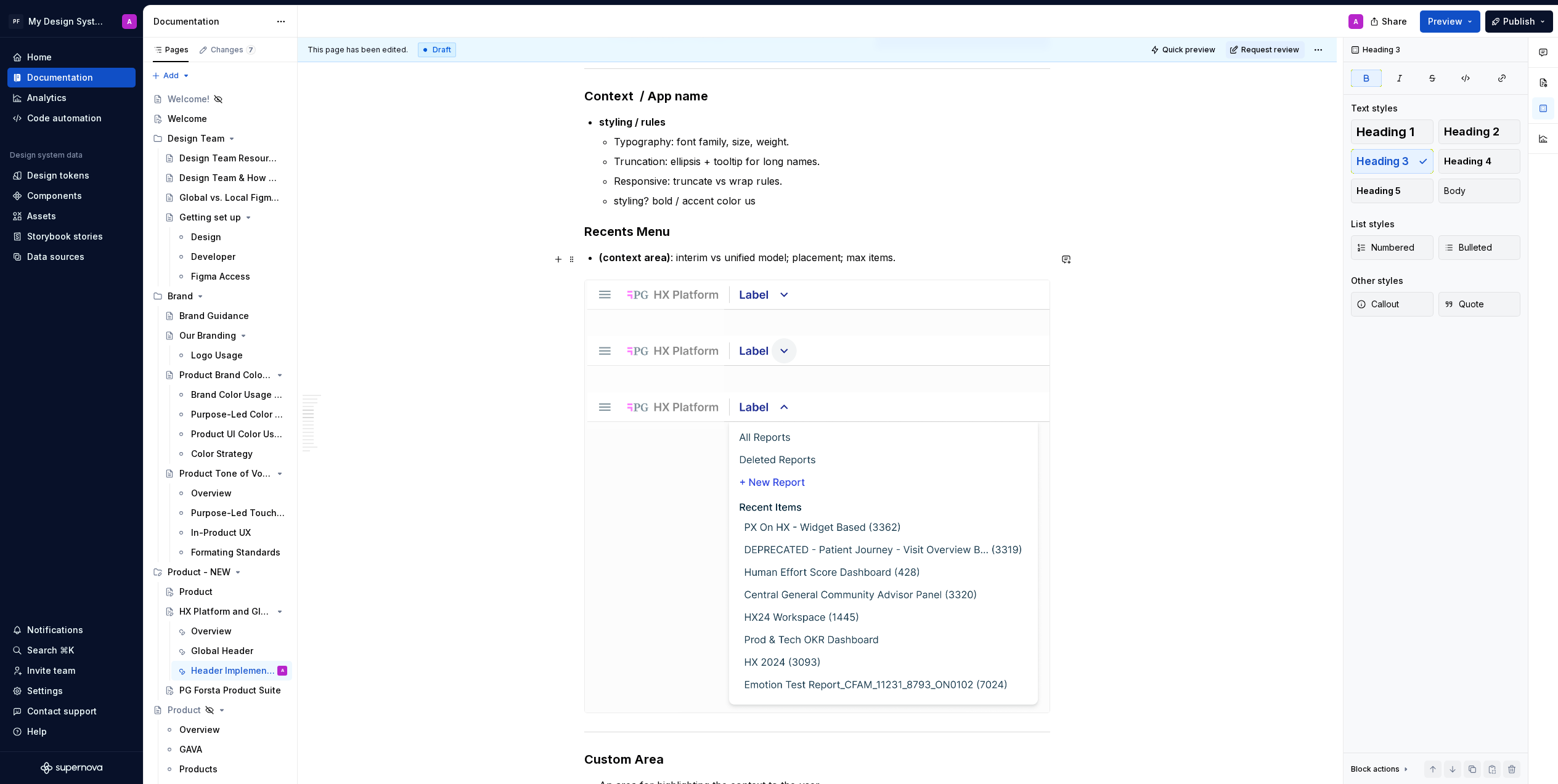
scroll to position [1775, 0]
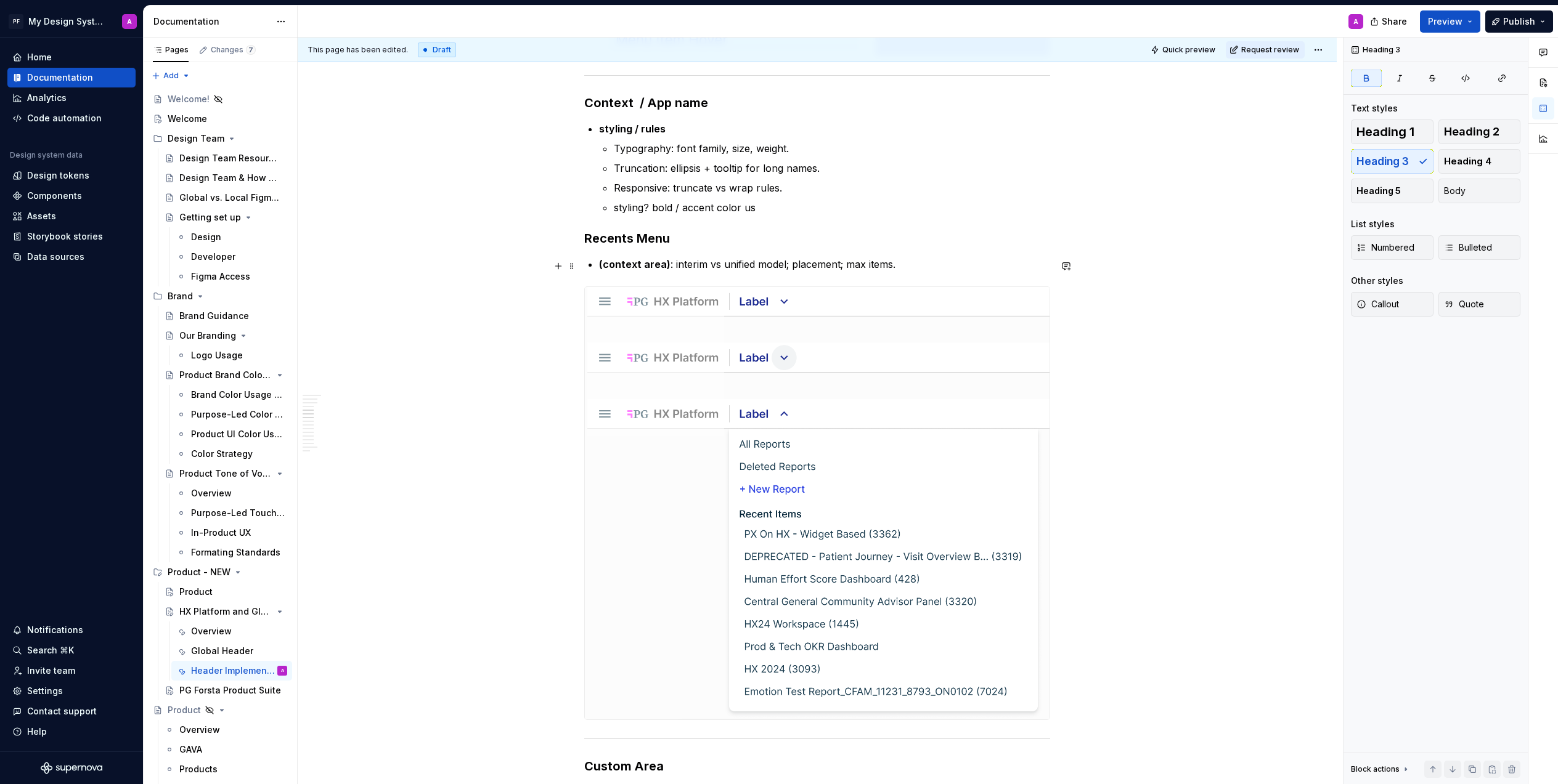
click at [916, 269] on p "(context area) : interim vs unified model; placement; max items." at bounding box center [824, 264] width 451 height 15
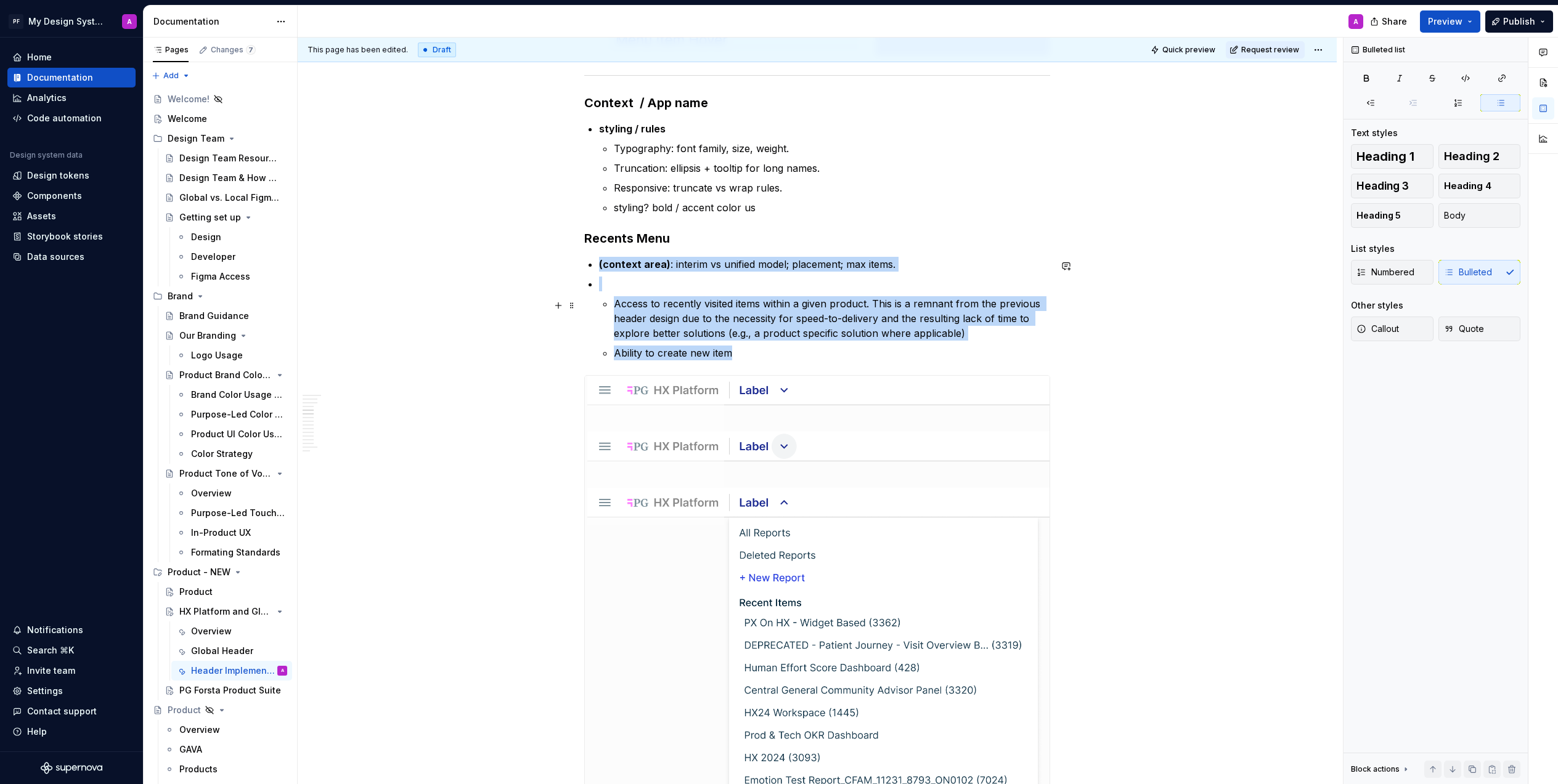
click at [618, 308] on p "Access to recently visited items within a given product. This is a remnant from…" at bounding box center [832, 318] width 436 height 45
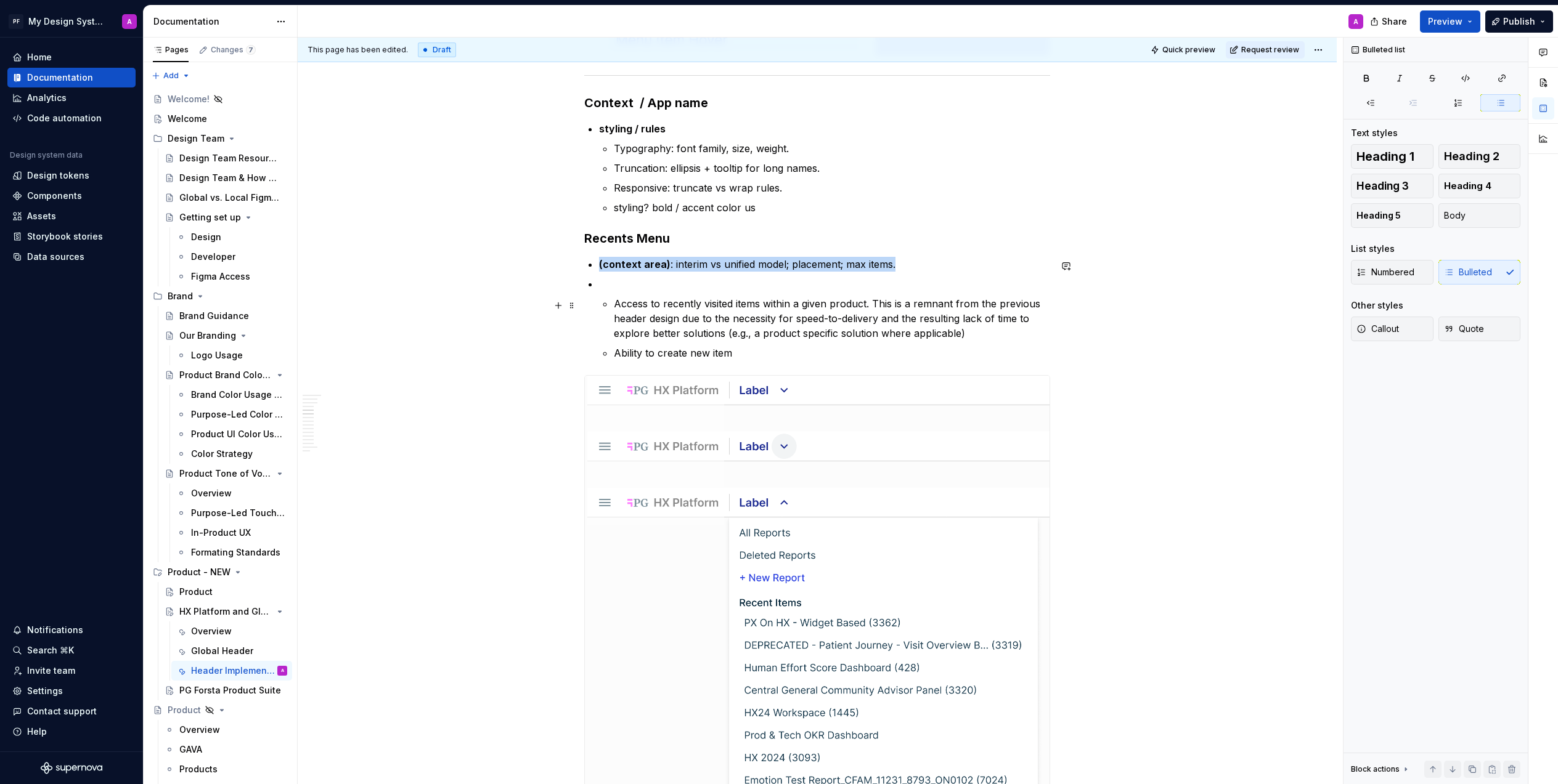
drag, startPoint x: 617, startPoint y: 305, endPoint x: 692, endPoint y: 298, distance: 75.3
click at [618, 305] on p "Access to recently visited items within a given product. This is a remnant from…" at bounding box center [832, 318] width 436 height 45
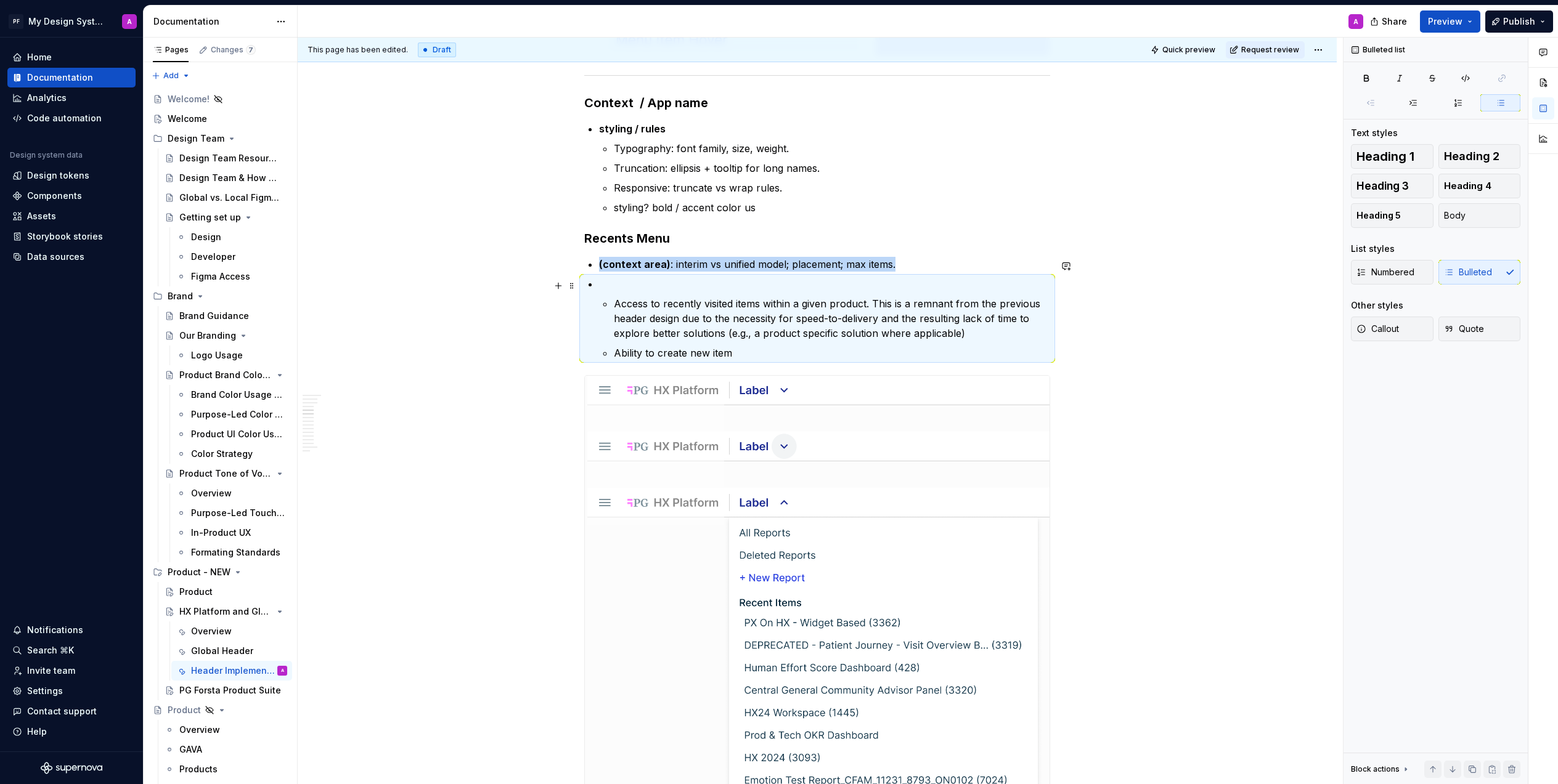
click at [630, 294] on li "Access to recently visited items within a given product. This is a remnant from…" at bounding box center [824, 319] width 451 height 84
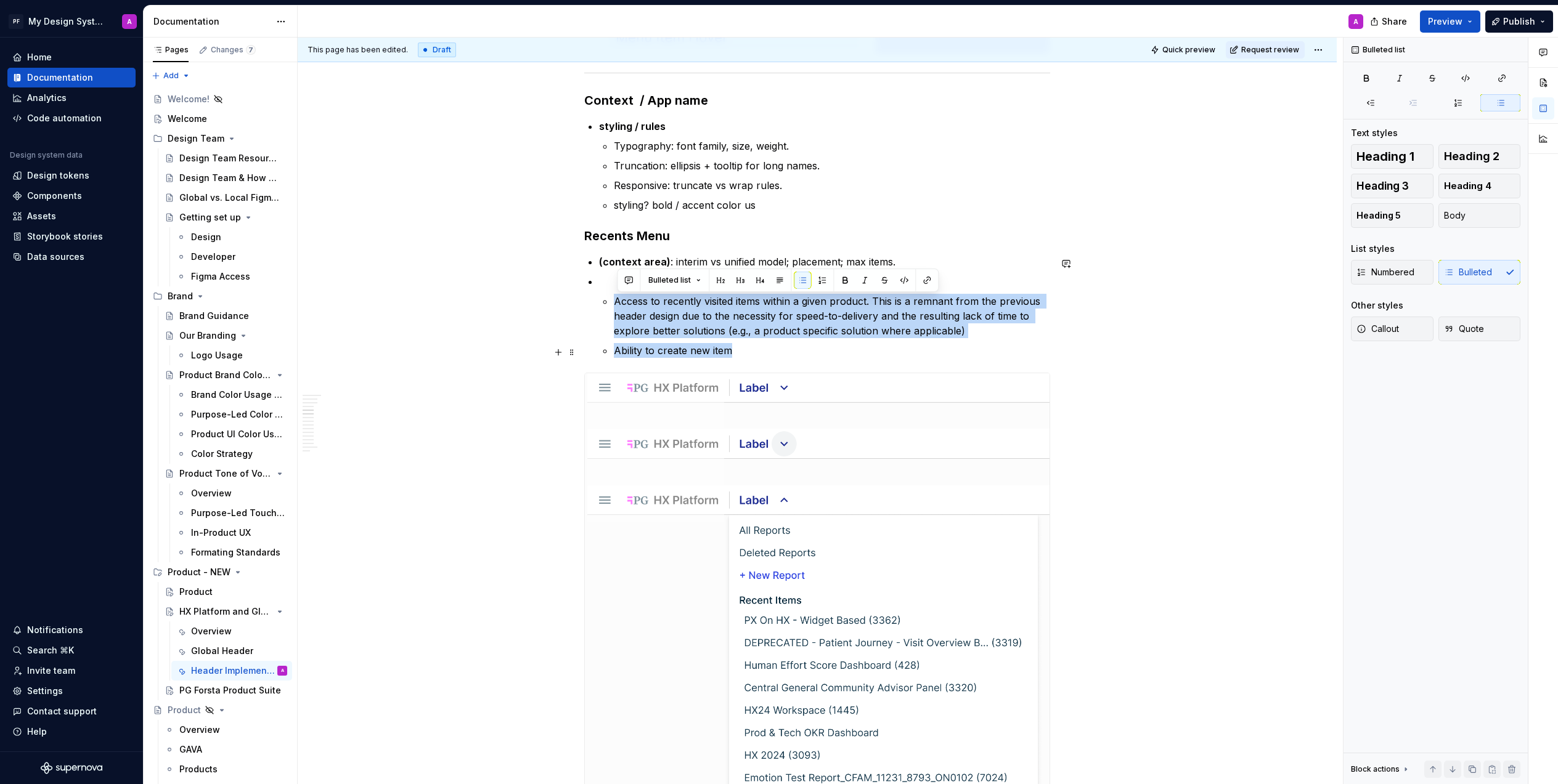
drag, startPoint x: 617, startPoint y: 303, endPoint x: 784, endPoint y: 358, distance: 175.8
click at [784, 358] on ul "Access to recently visited items within a given product. This is a remnant from…" at bounding box center [832, 326] width 436 height 64
copy ul "Access to recently visited items within a given product. This is a remnant from…"
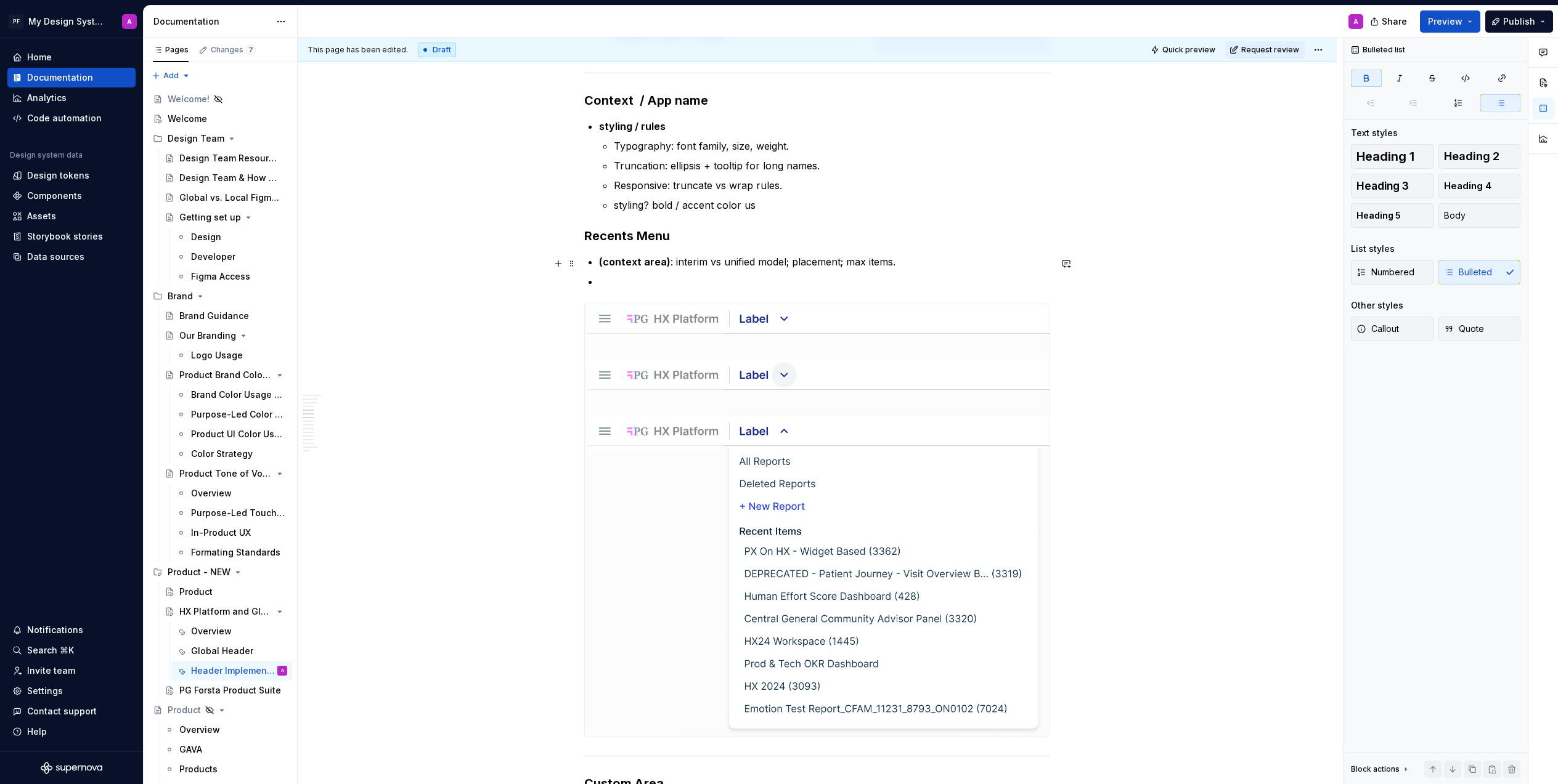
drag, startPoint x: 906, startPoint y: 256, endPoint x: 948, endPoint y: 262, distance: 42.4
click at [906, 256] on p "(context area) : interim vs unified model; placement; max items." at bounding box center [824, 261] width 451 height 15
drag, startPoint x: 916, startPoint y: 263, endPoint x: 857, endPoint y: 260, distance: 59.1
click at [888, 261] on p "(context area) : interim vs unified model; placement; max items." at bounding box center [824, 261] width 451 height 15
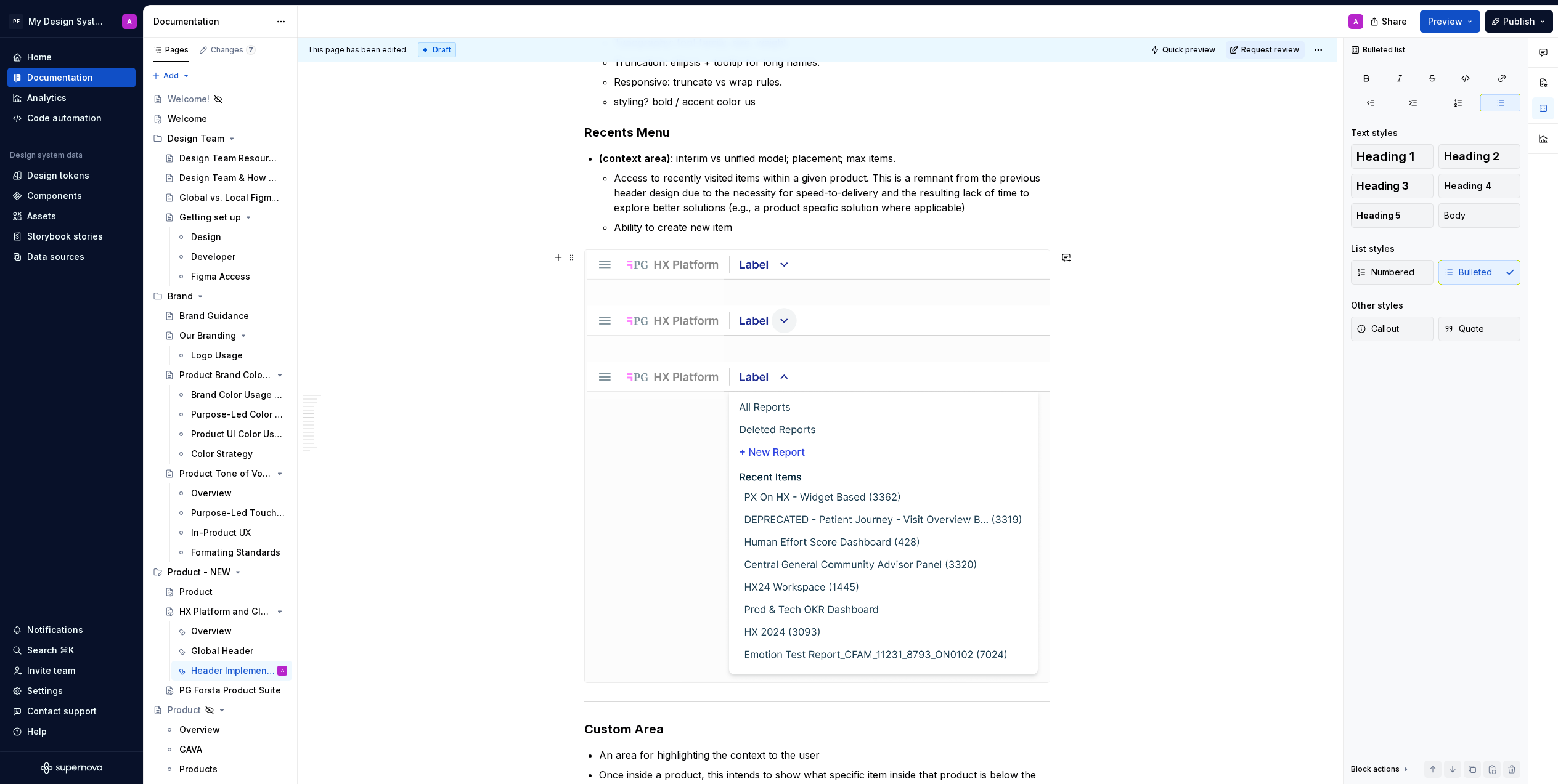
scroll to position [1875, 0]
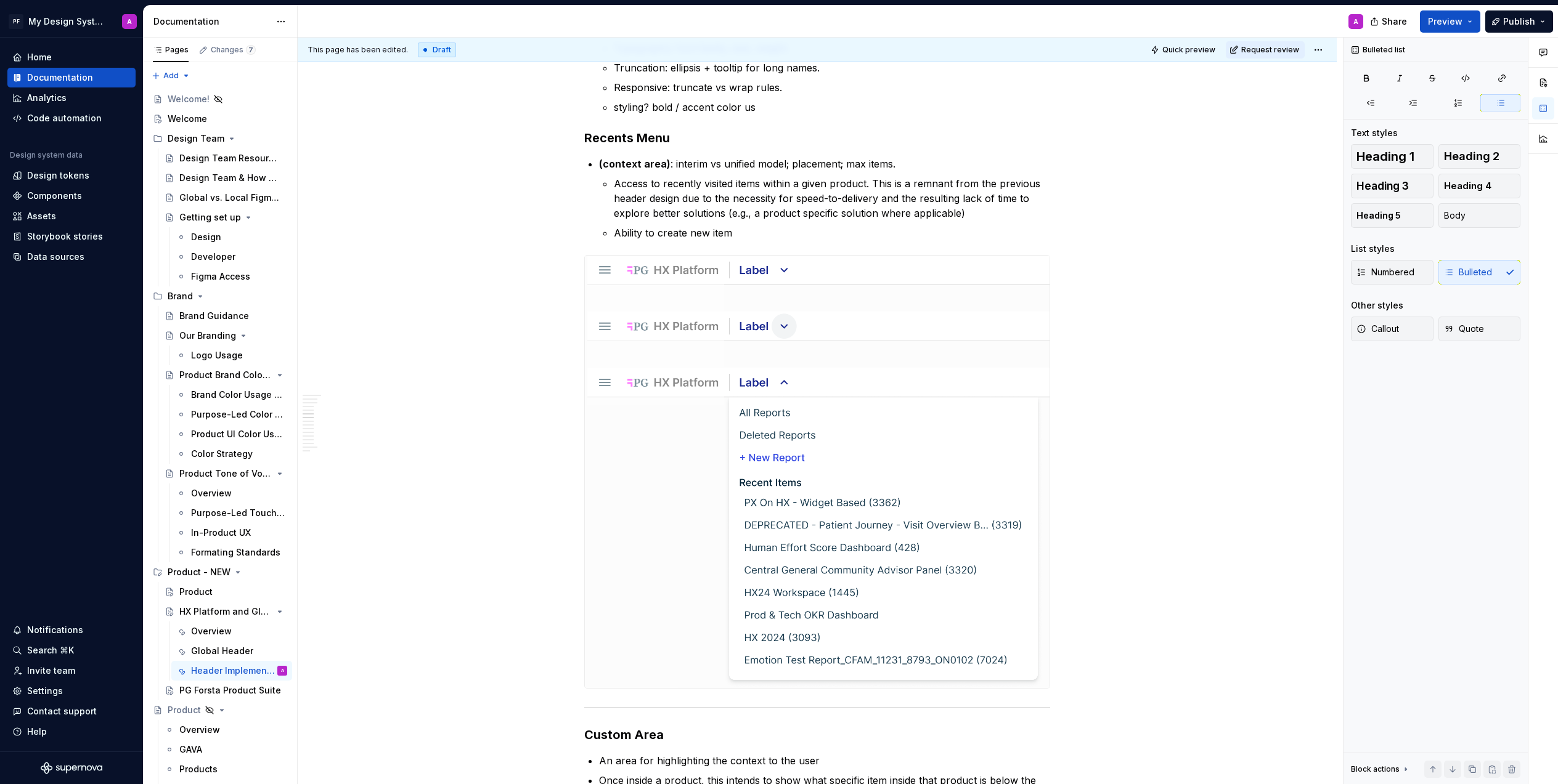
type textarea "*"
